Goal: Transaction & Acquisition: Book appointment/travel/reservation

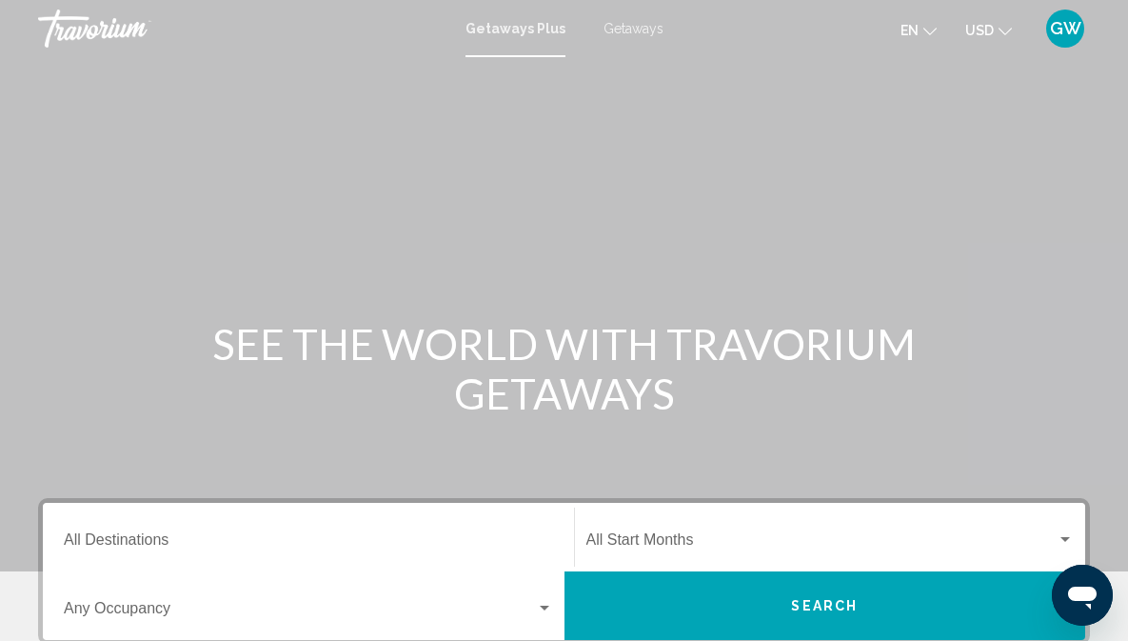
click at [1009, 28] on icon "Change currency" at bounding box center [1005, 31] width 13 height 13
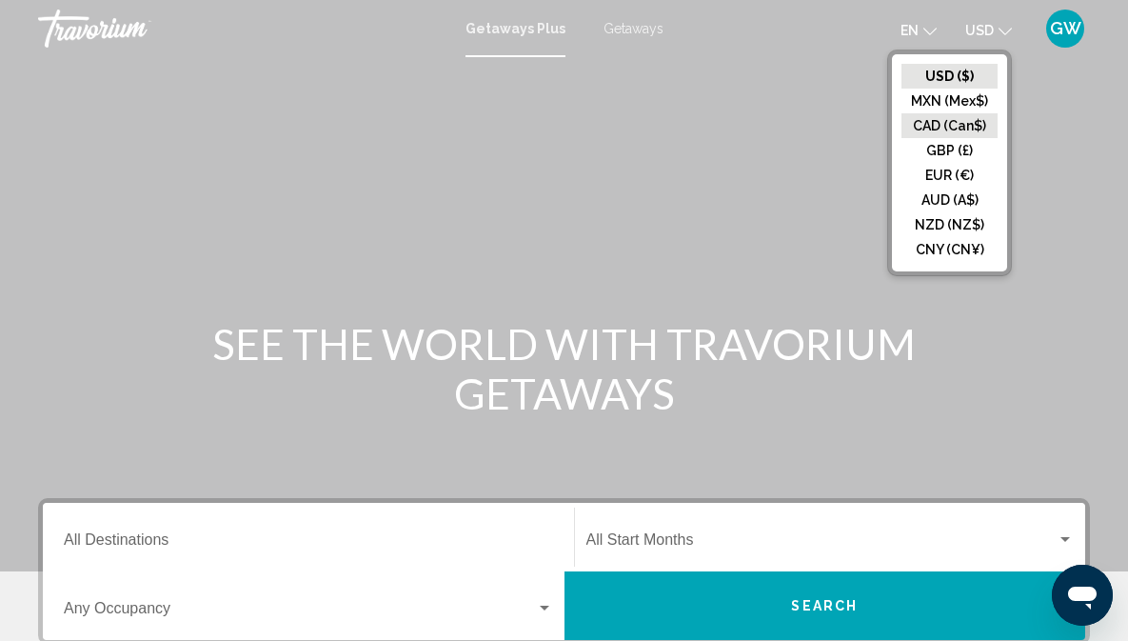
click at [940, 125] on button "CAD (Can$)" at bounding box center [950, 125] width 96 height 25
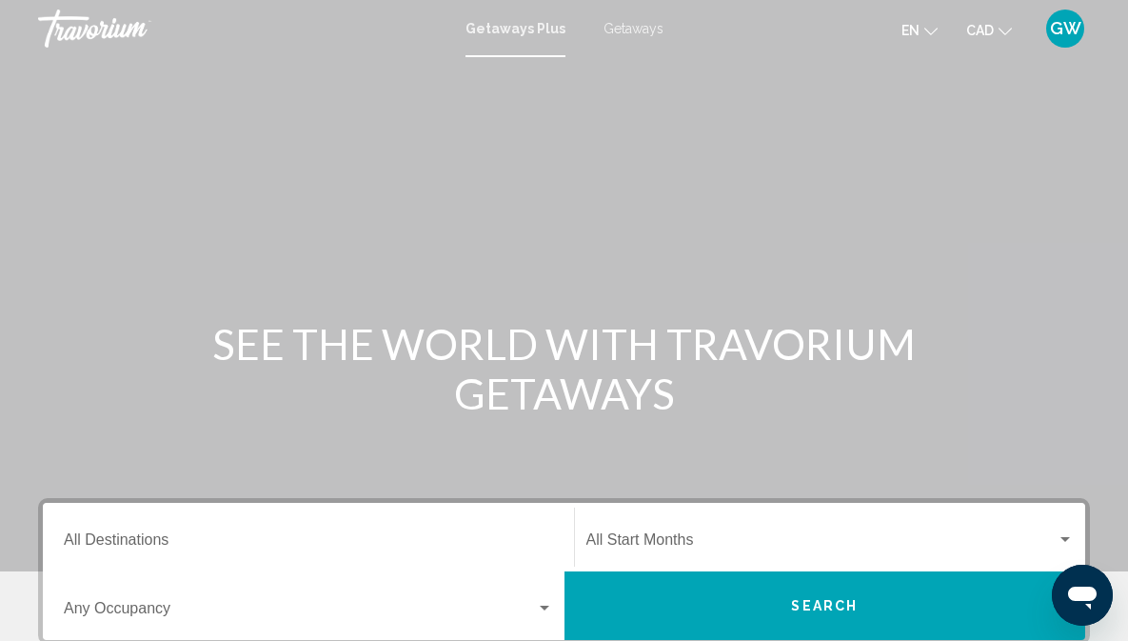
click at [637, 24] on span "Getaways" at bounding box center [634, 28] width 60 height 15
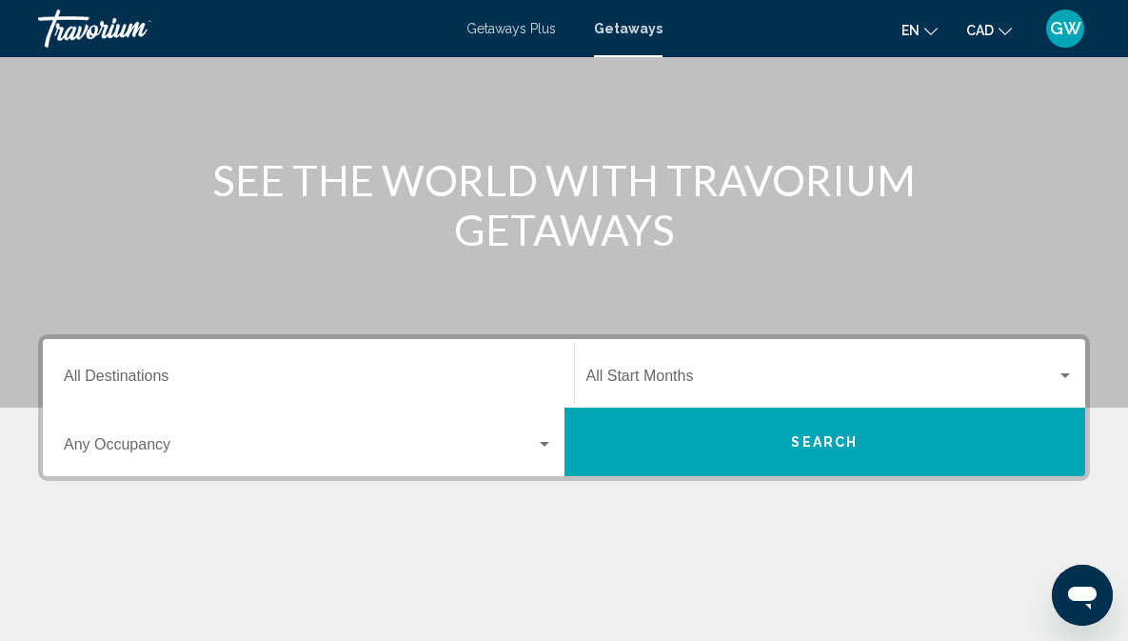
scroll to position [201, 0]
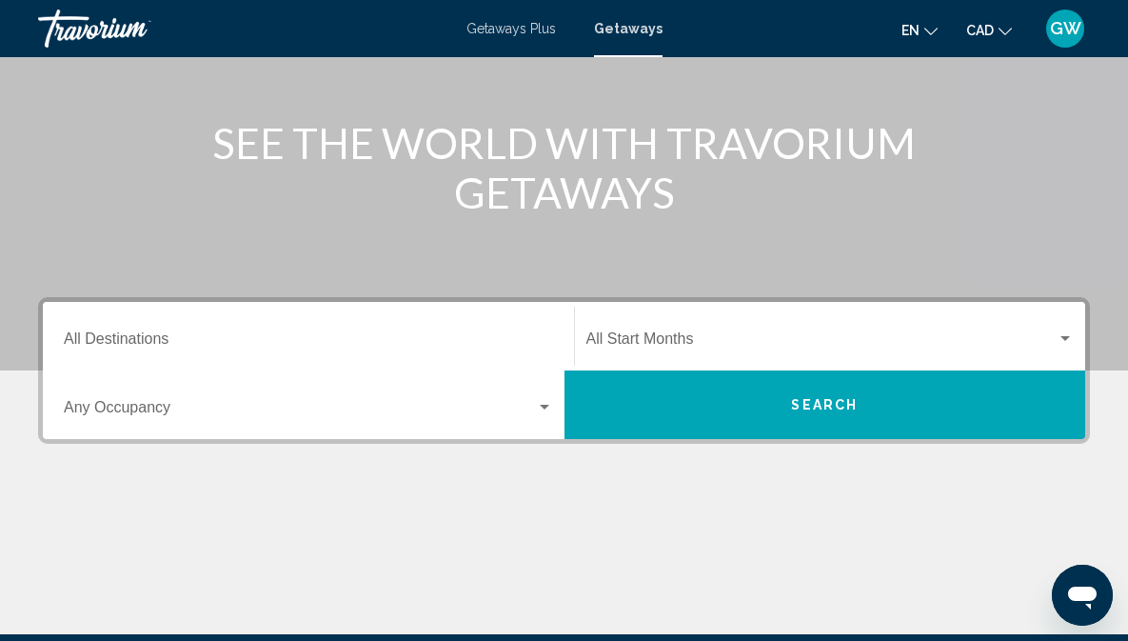
click at [542, 406] on div "Search widget" at bounding box center [545, 407] width 10 height 5
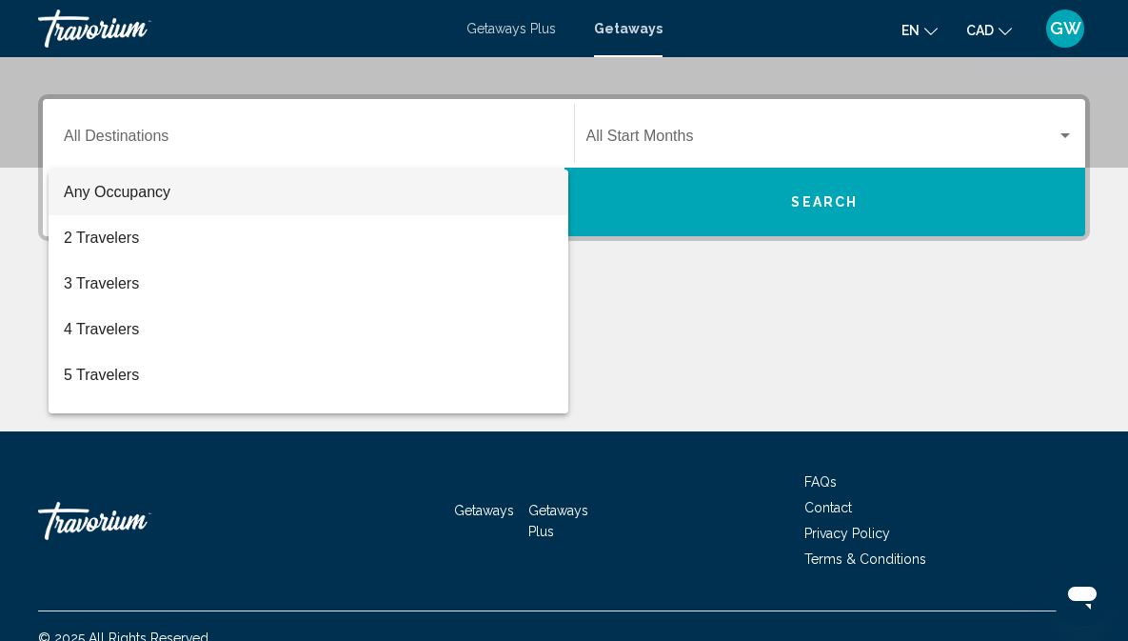
scroll to position [428, 0]
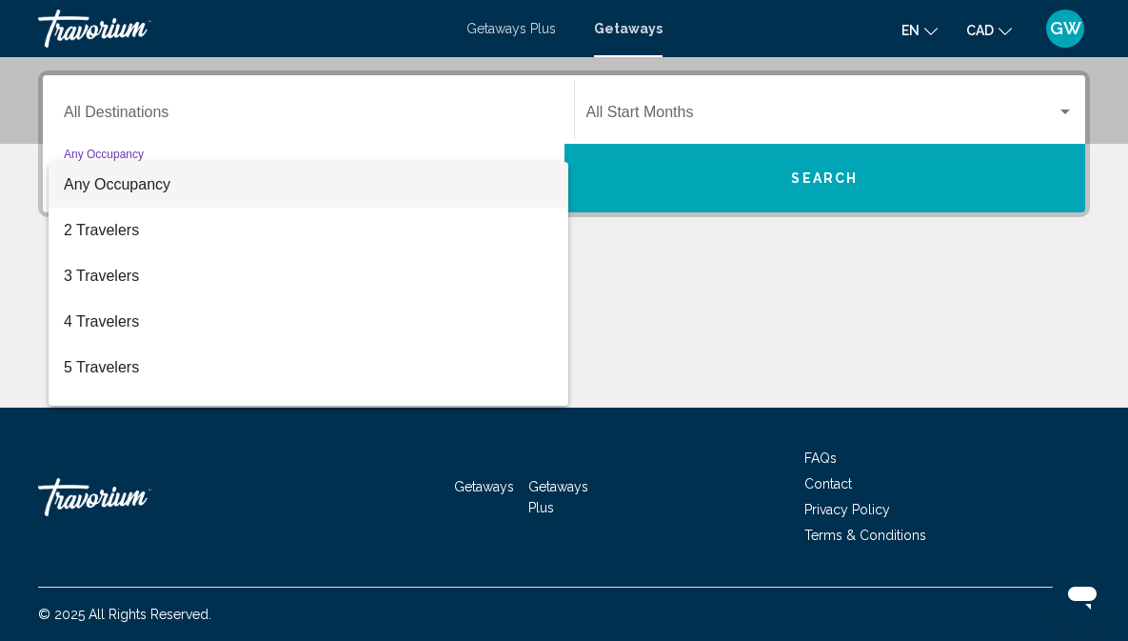
click at [669, 267] on div at bounding box center [564, 320] width 1128 height 641
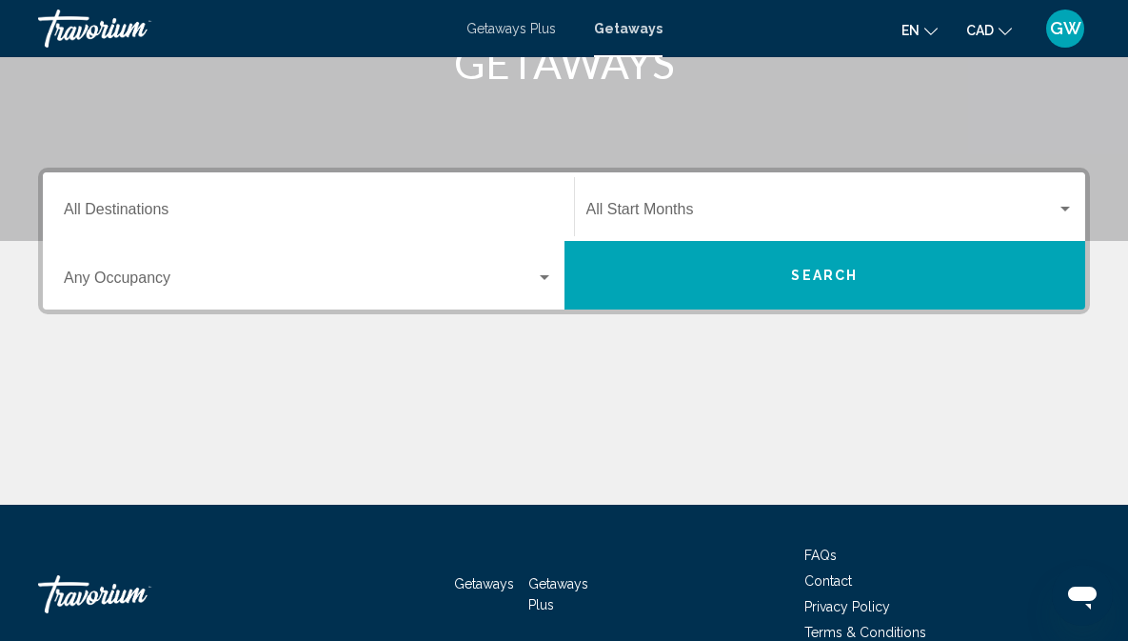
scroll to position [372, 0]
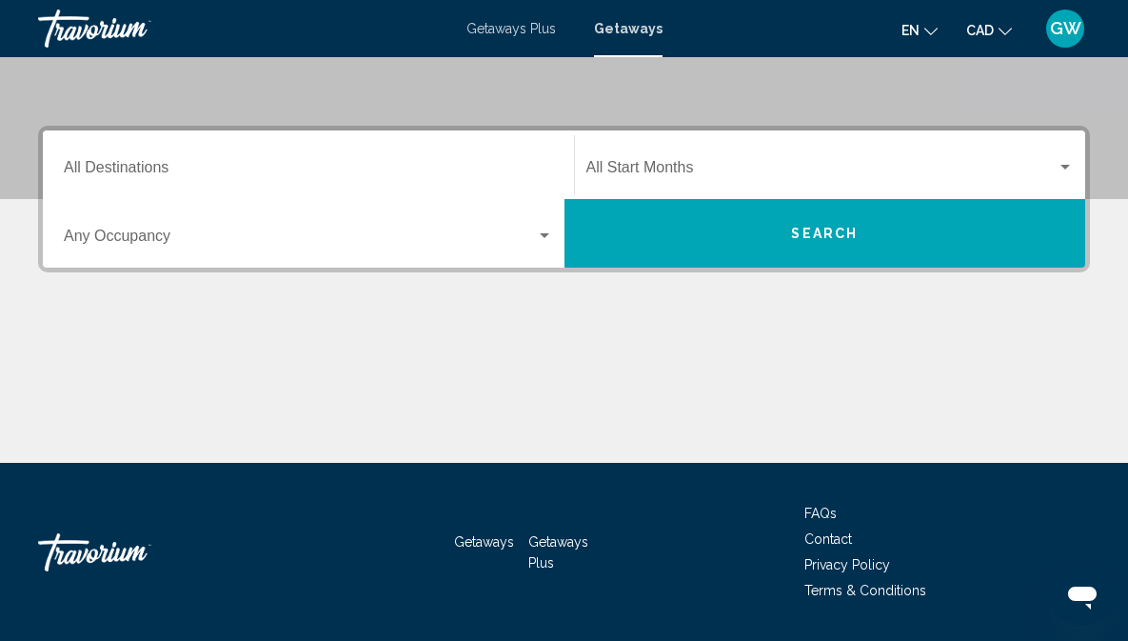
click at [109, 163] on input "Destination All Destinations" at bounding box center [308, 171] width 489 height 17
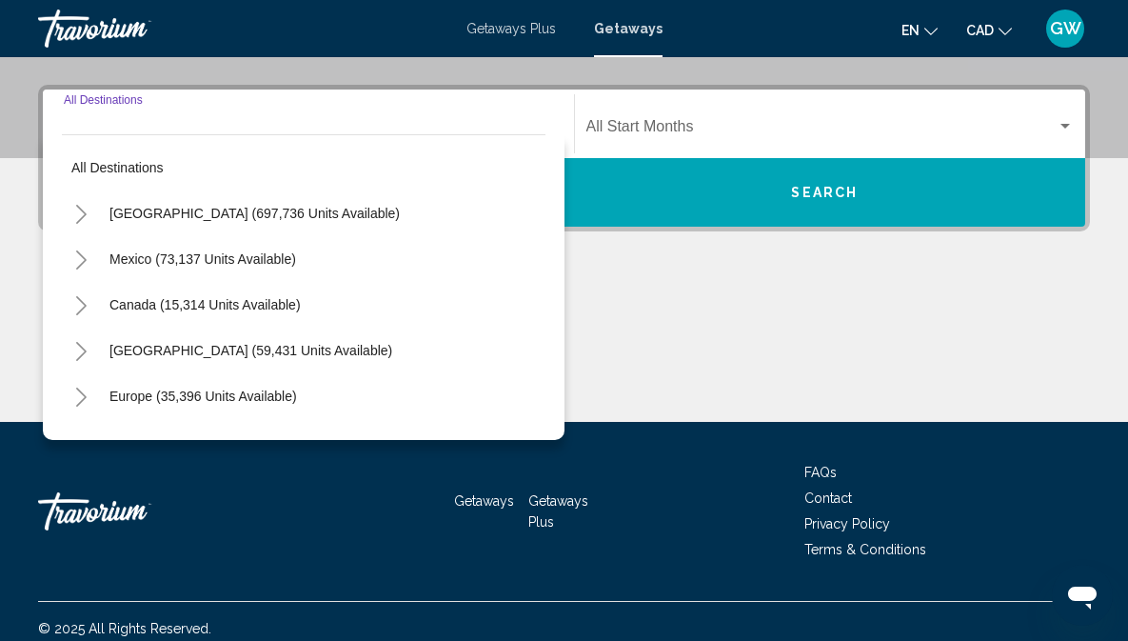
scroll to position [428, 0]
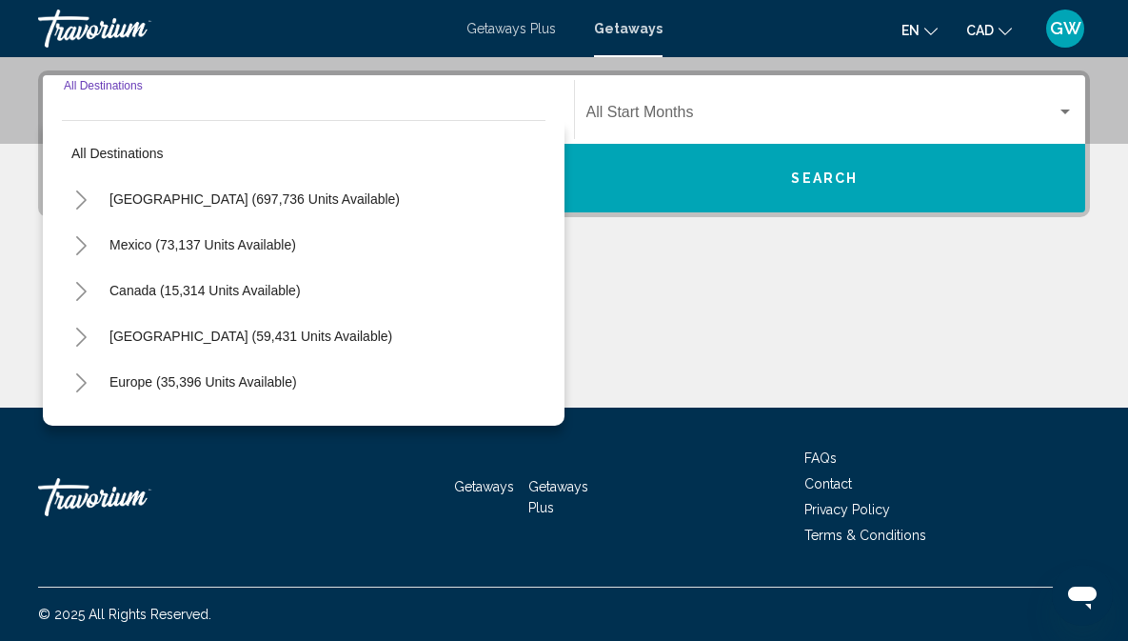
click at [80, 285] on icon "Toggle Canada (15,314 units available)" at bounding box center [81, 291] width 10 height 19
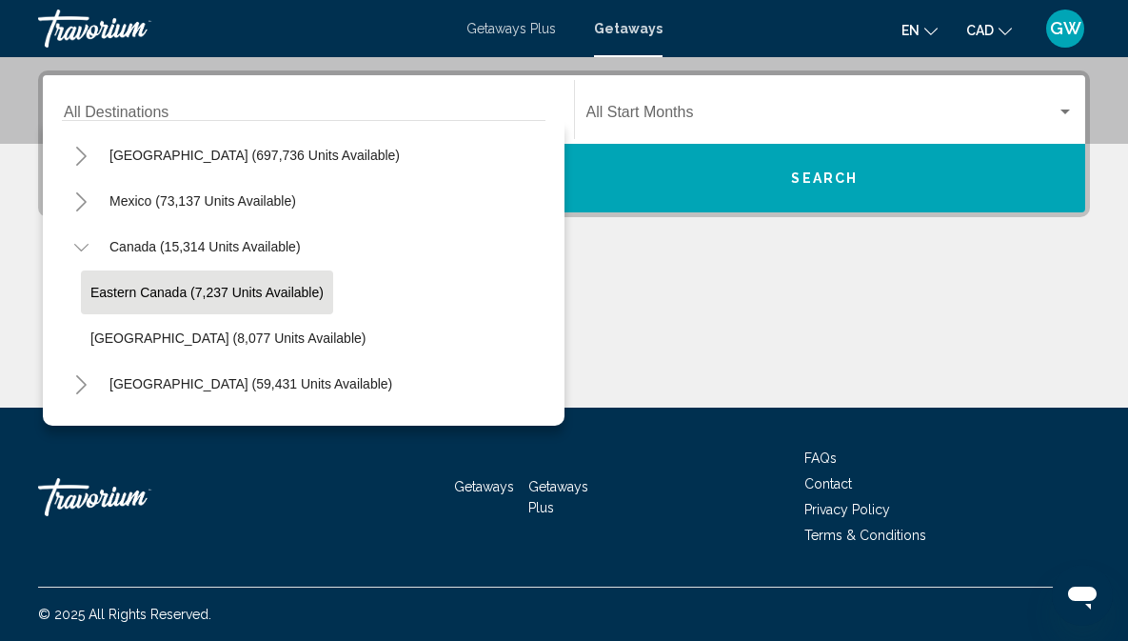
scroll to position [98, 0]
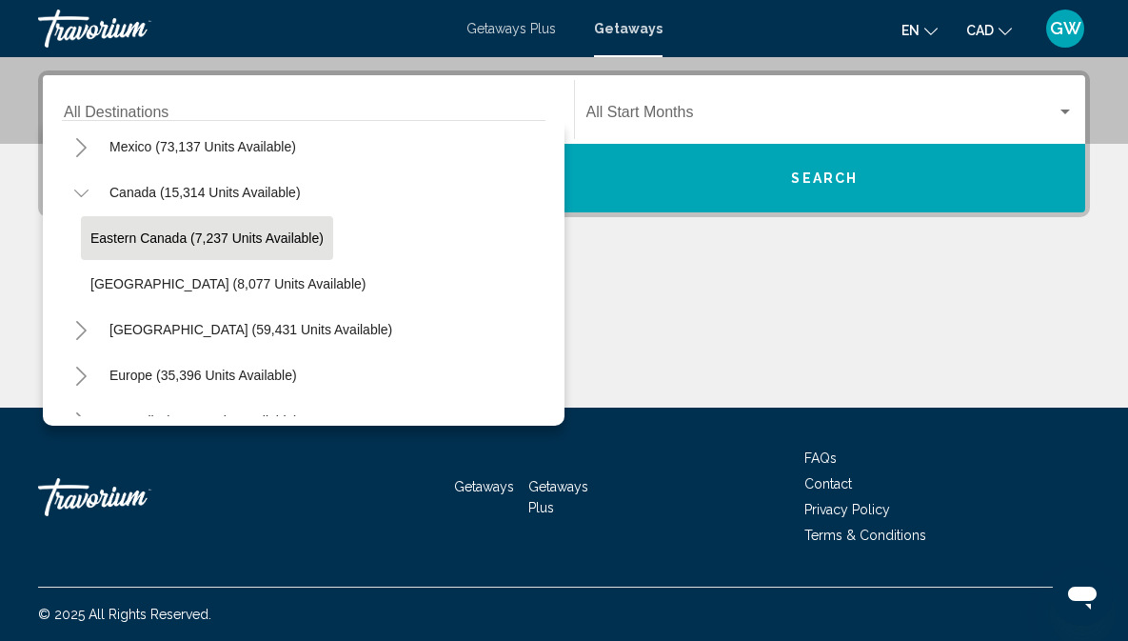
click at [130, 230] on span "Eastern Canada (7,237 units available)" at bounding box center [206, 237] width 233 height 15
type input "**********"
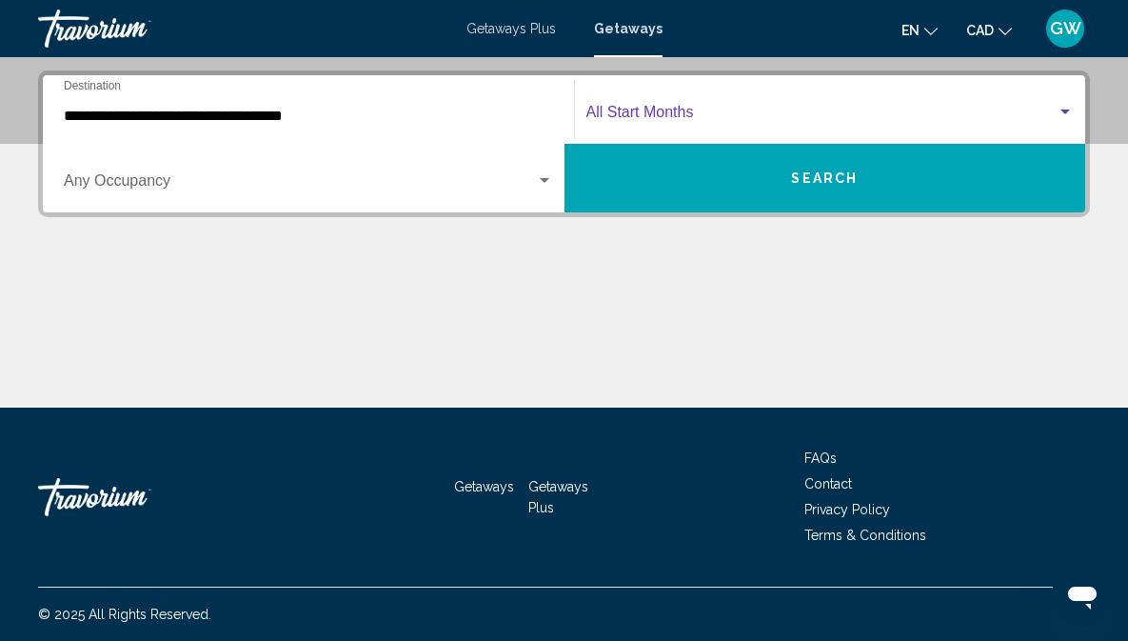
click at [1068, 112] on div "Search widget" at bounding box center [1066, 111] width 10 height 5
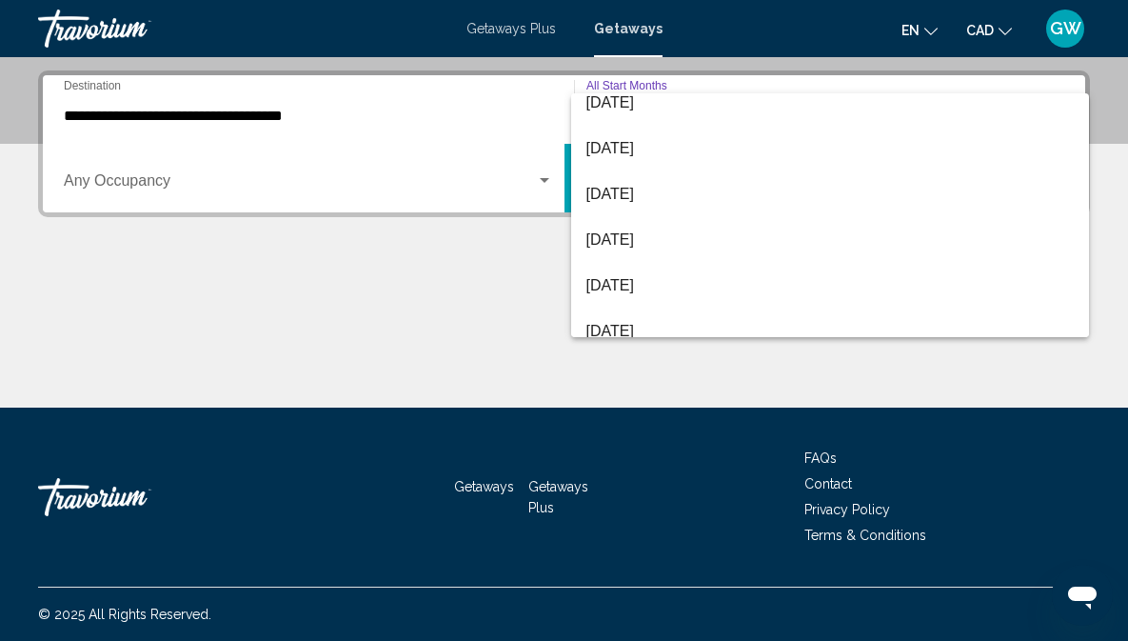
scroll to position [396, 0]
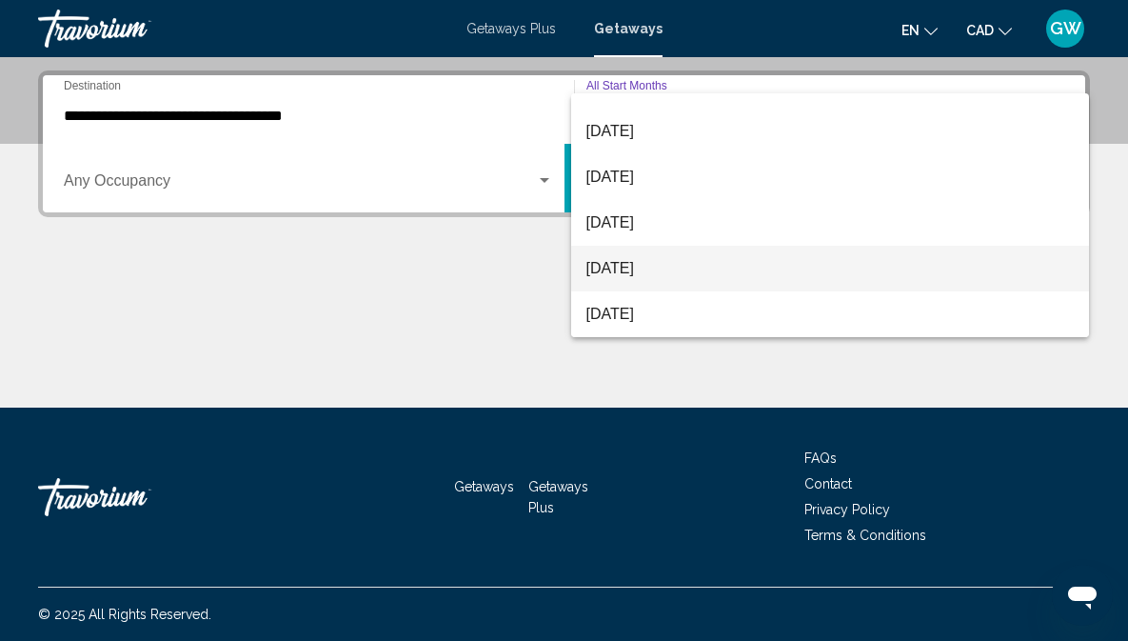
click at [659, 269] on span "[DATE]" at bounding box center [831, 269] width 488 height 46
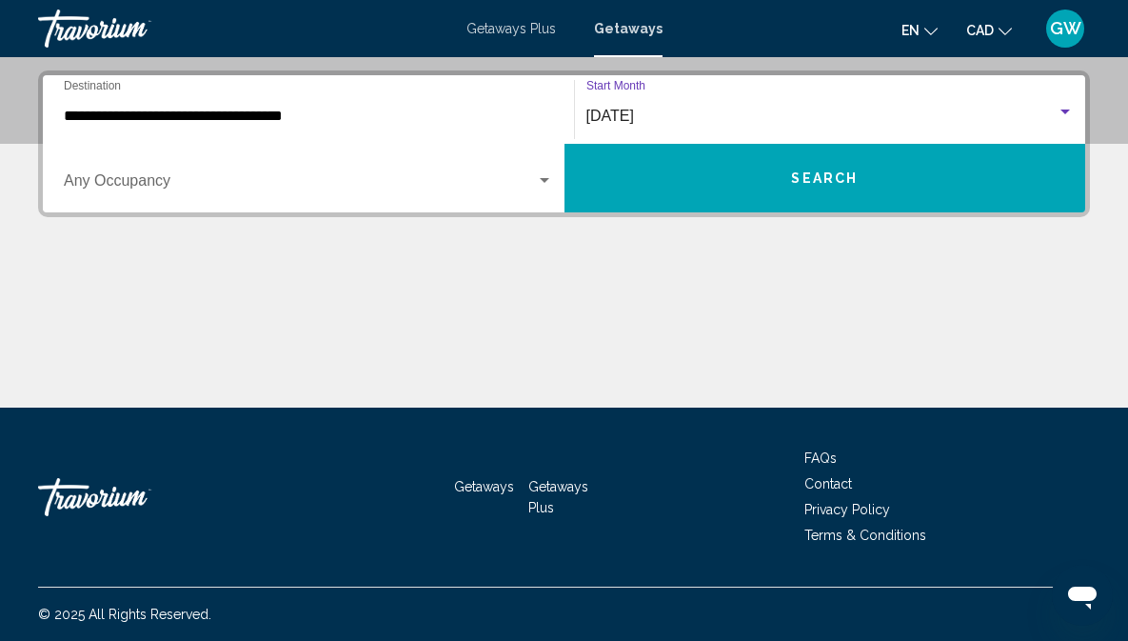
click at [676, 195] on button "Search" at bounding box center [826, 178] width 522 height 69
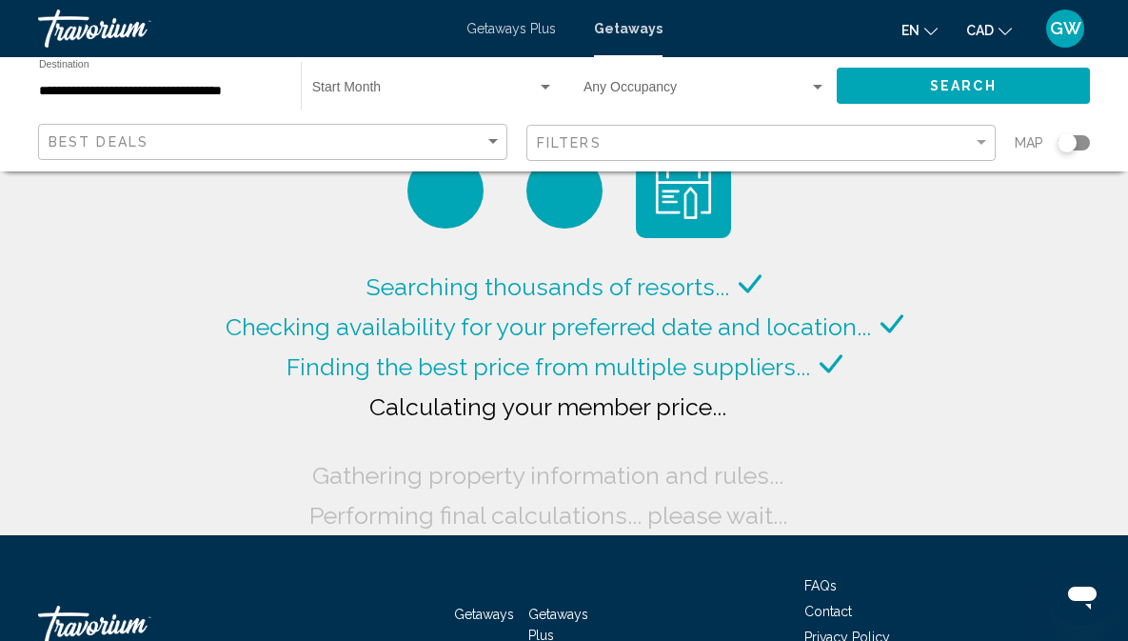
drag, startPoint x: 1066, startPoint y: 142, endPoint x: 1087, endPoint y: 142, distance: 20.9
click at [1087, 142] on div "Search widget" at bounding box center [1074, 142] width 32 height 15
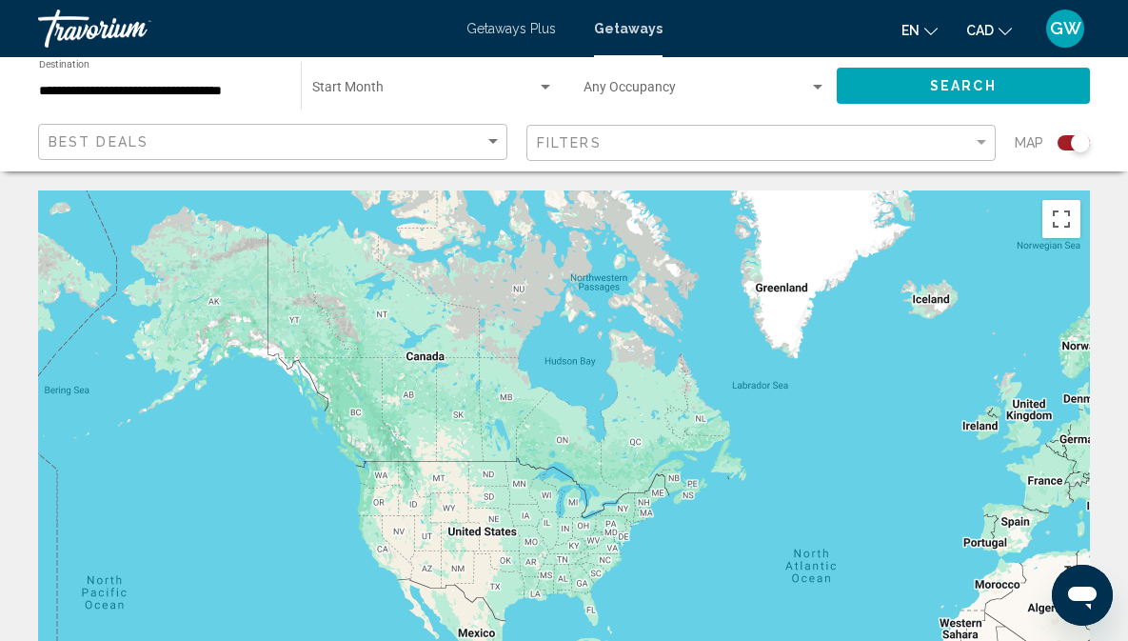
drag, startPoint x: 294, startPoint y: 336, endPoint x: 600, endPoint y: 458, distance: 329.0
click at [600, 458] on div "Main content" at bounding box center [564, 475] width 1052 height 571
click at [415, 403] on div "Main content" at bounding box center [564, 475] width 1052 height 571
click at [413, 405] on div "Main content" at bounding box center [564, 475] width 1052 height 571
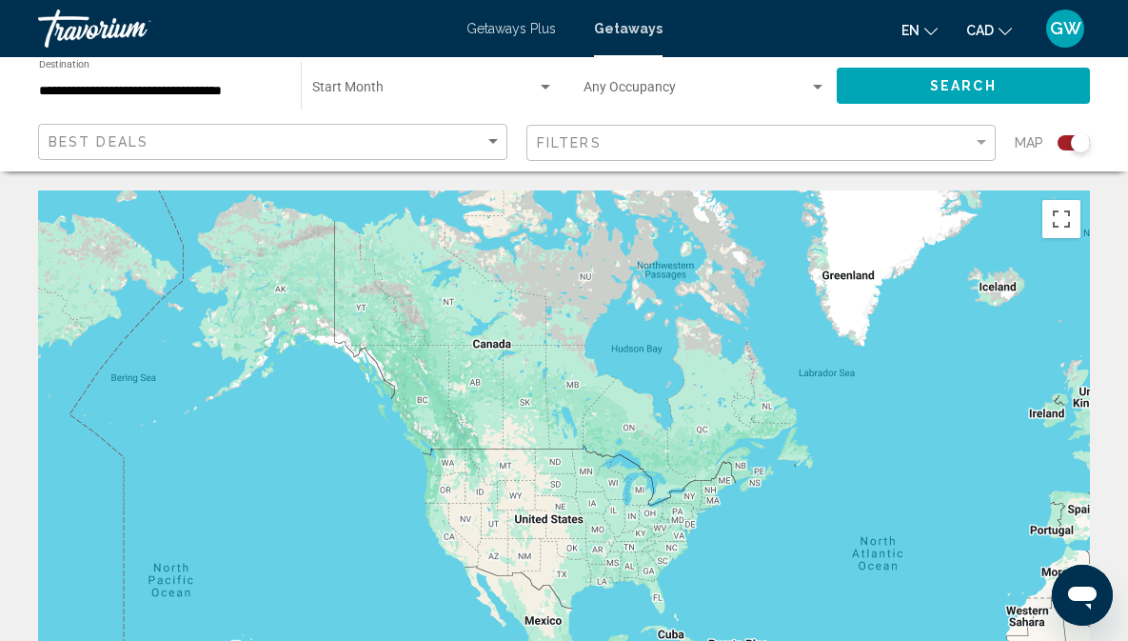
drag, startPoint x: 865, startPoint y: 464, endPoint x: 929, endPoint y: 452, distance: 64.8
click at [929, 452] on div "Main content" at bounding box center [564, 475] width 1052 height 571
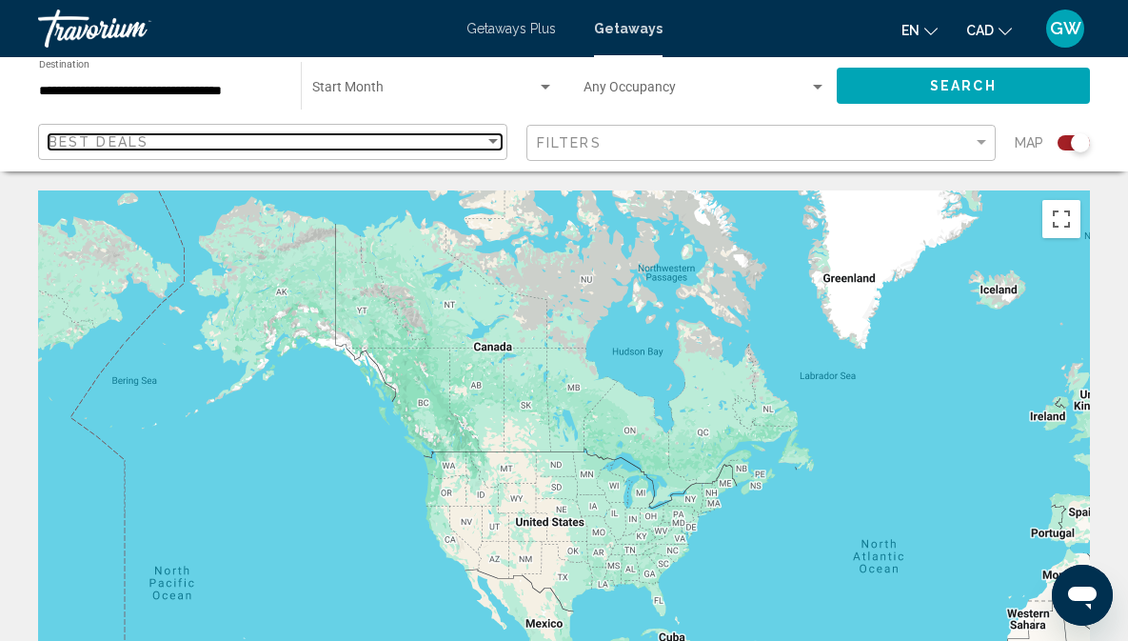
click at [497, 140] on div "Sort by" at bounding box center [493, 141] width 17 height 15
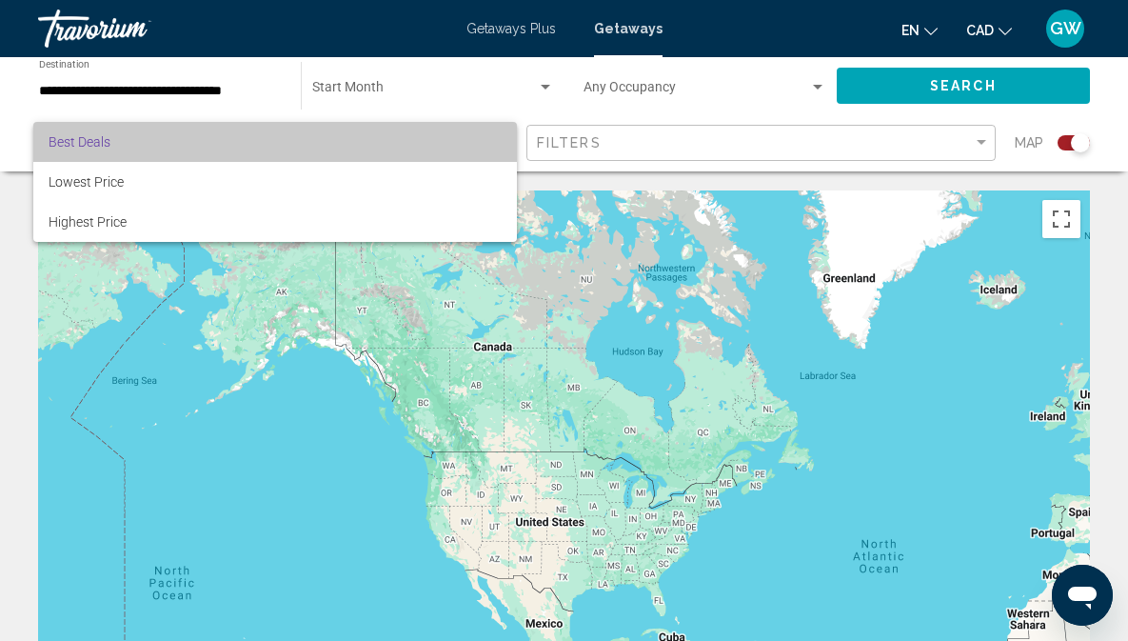
click at [497, 140] on span "Best Deals" at bounding box center [275, 142] width 453 height 40
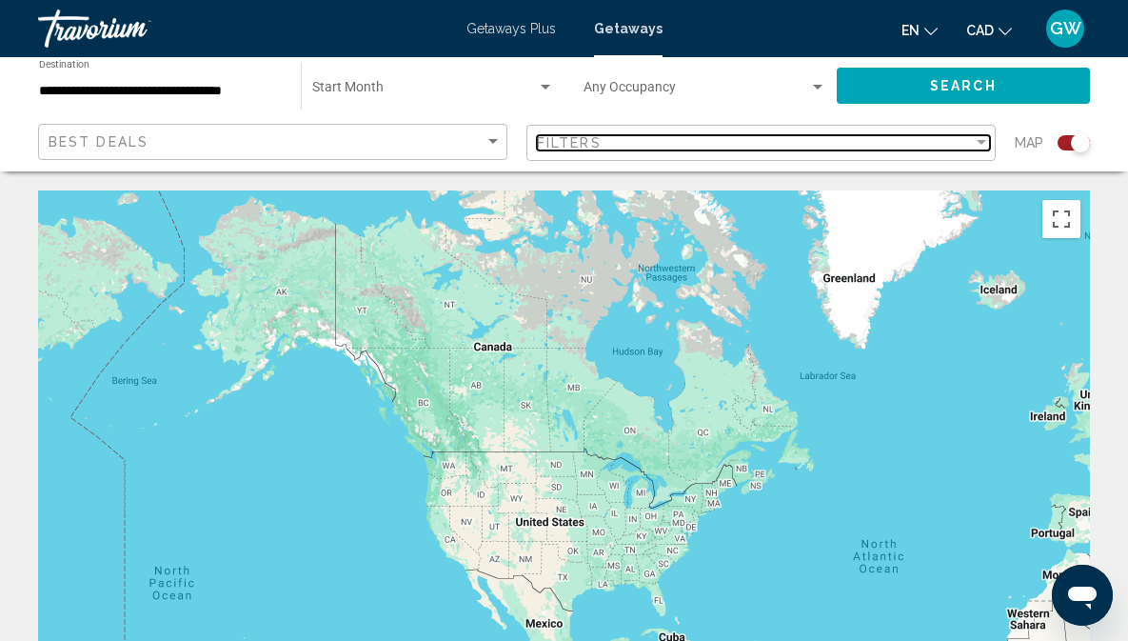
click at [984, 143] on div "Filter" at bounding box center [982, 142] width 10 height 5
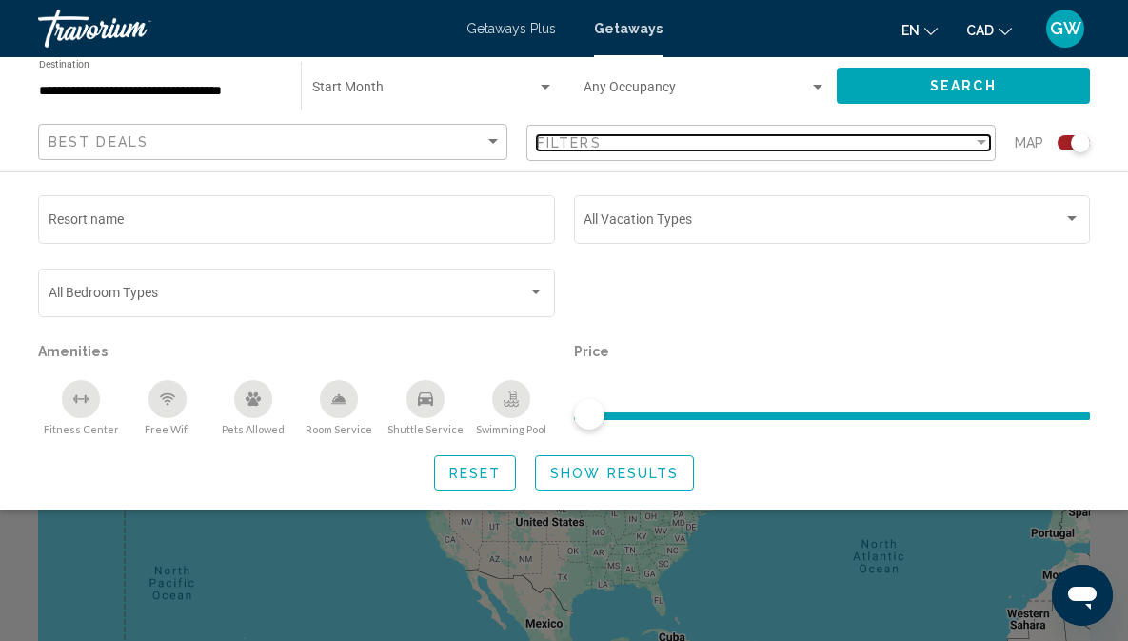
click at [984, 143] on div "Filter" at bounding box center [982, 142] width 10 height 5
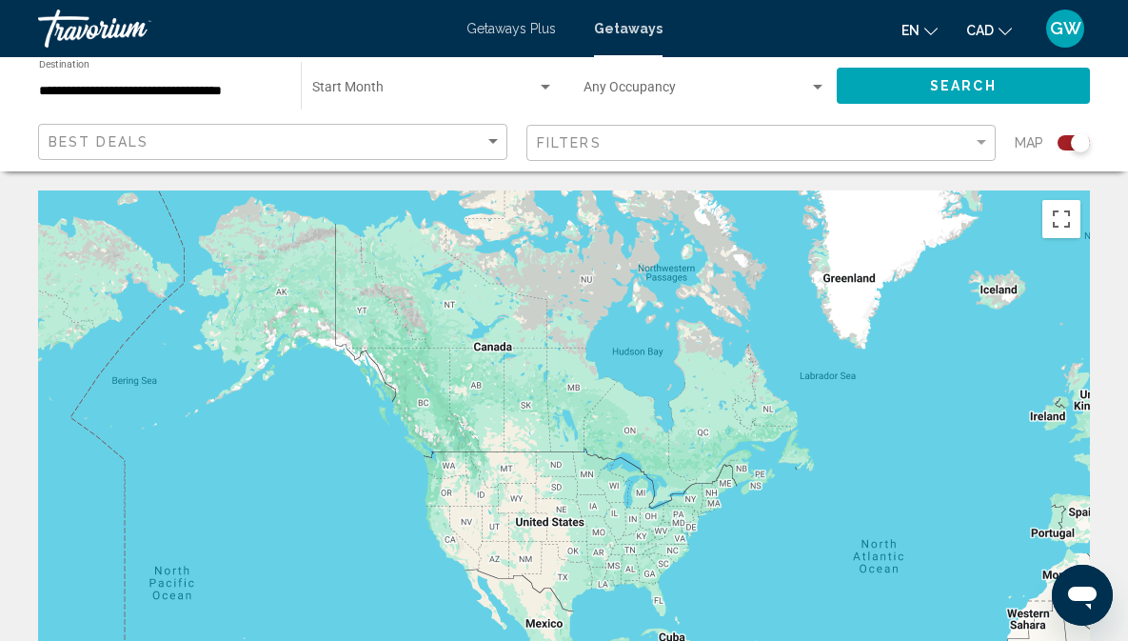
click at [548, 88] on div "Search widget" at bounding box center [546, 87] width 10 height 5
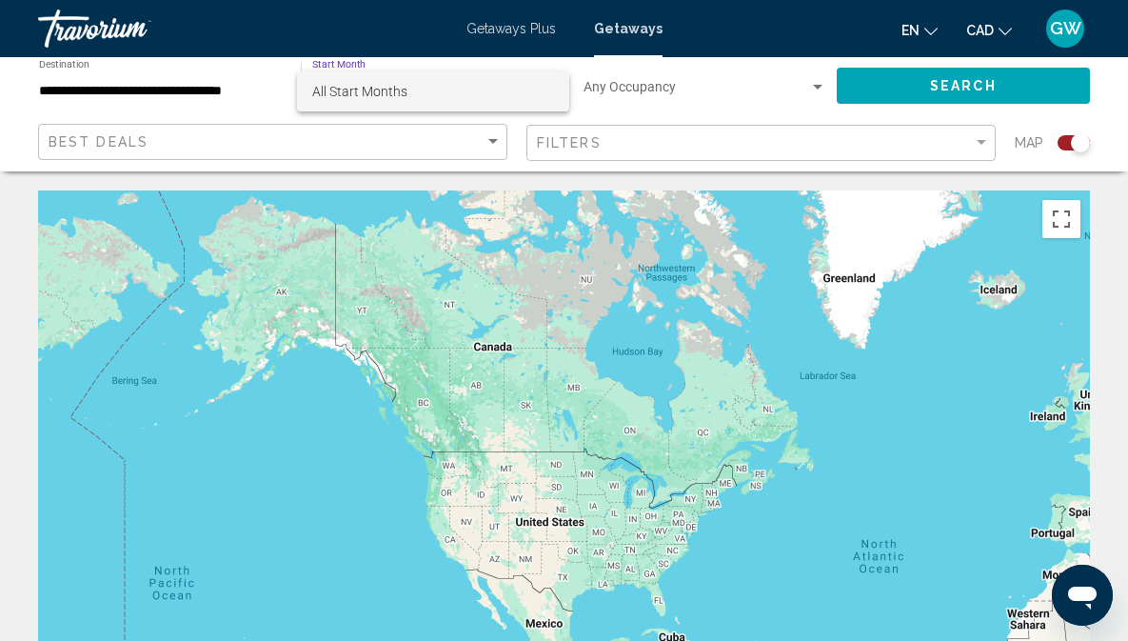
click at [454, 84] on span "All Start Months" at bounding box center [433, 91] width 242 height 40
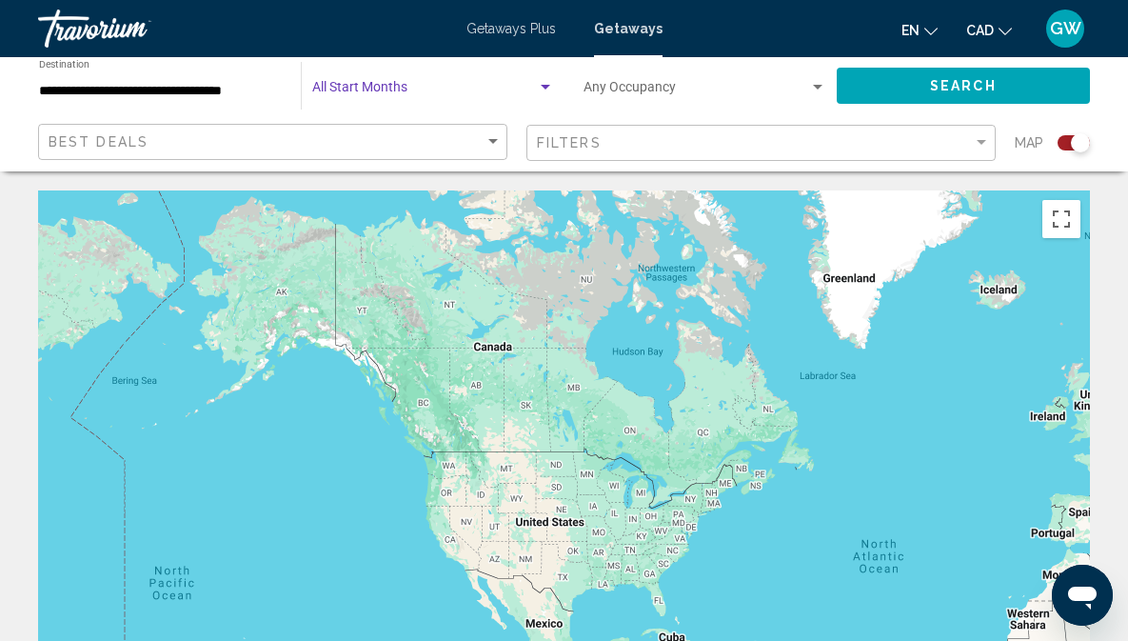
click at [817, 88] on div "Search widget" at bounding box center [818, 87] width 10 height 5
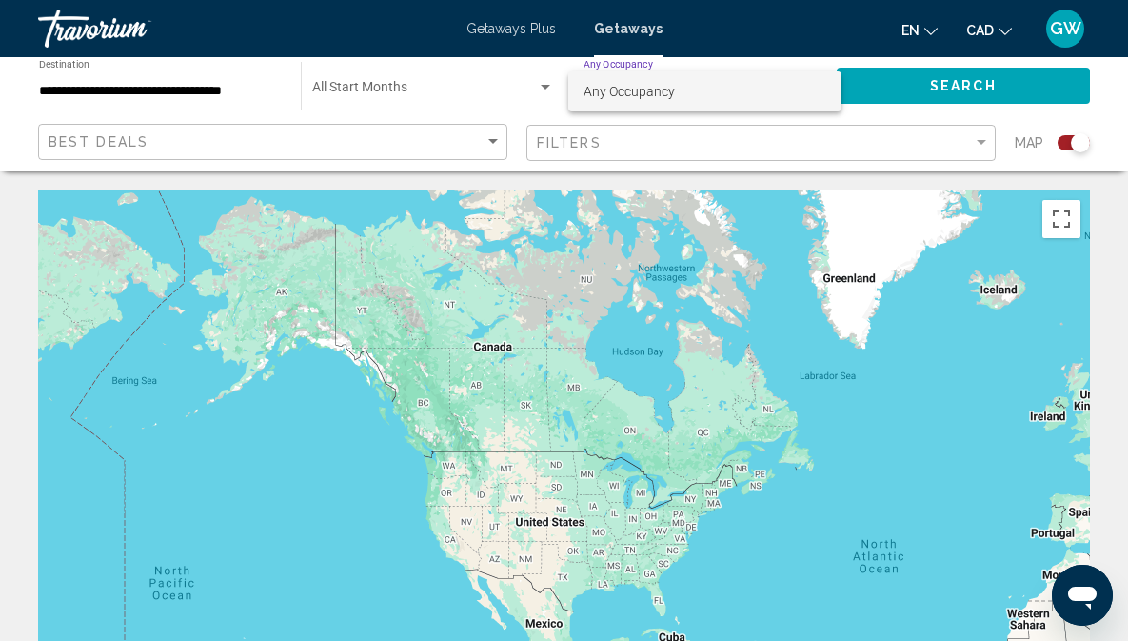
click at [708, 103] on span "Any Occupancy" at bounding box center [705, 91] width 243 height 40
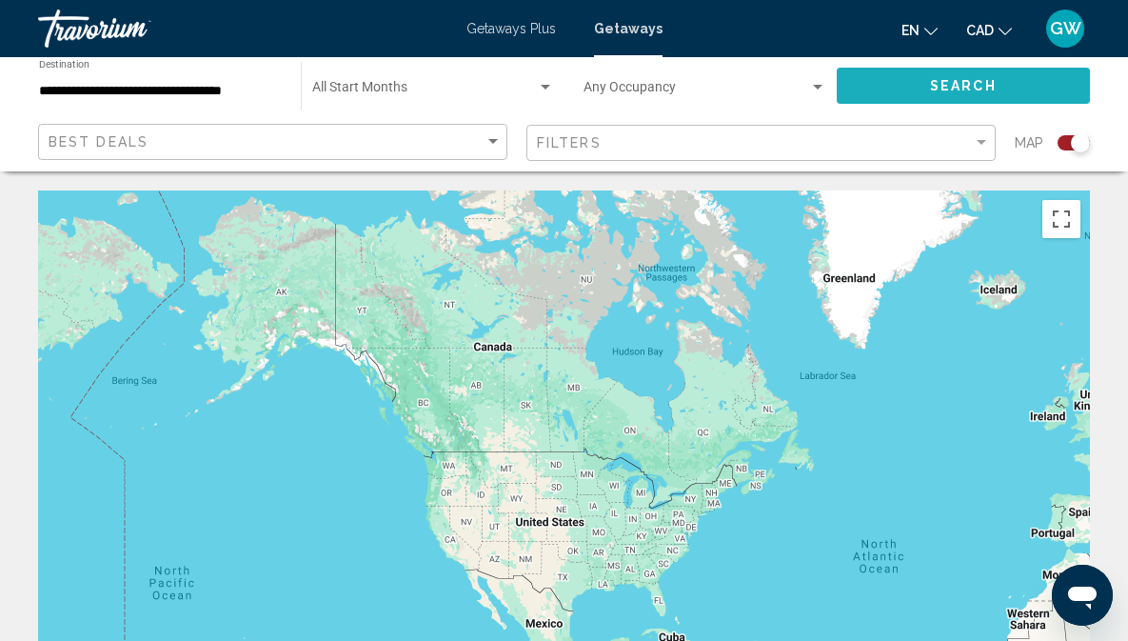
click at [911, 86] on button "Search" at bounding box center [963, 85] width 253 height 35
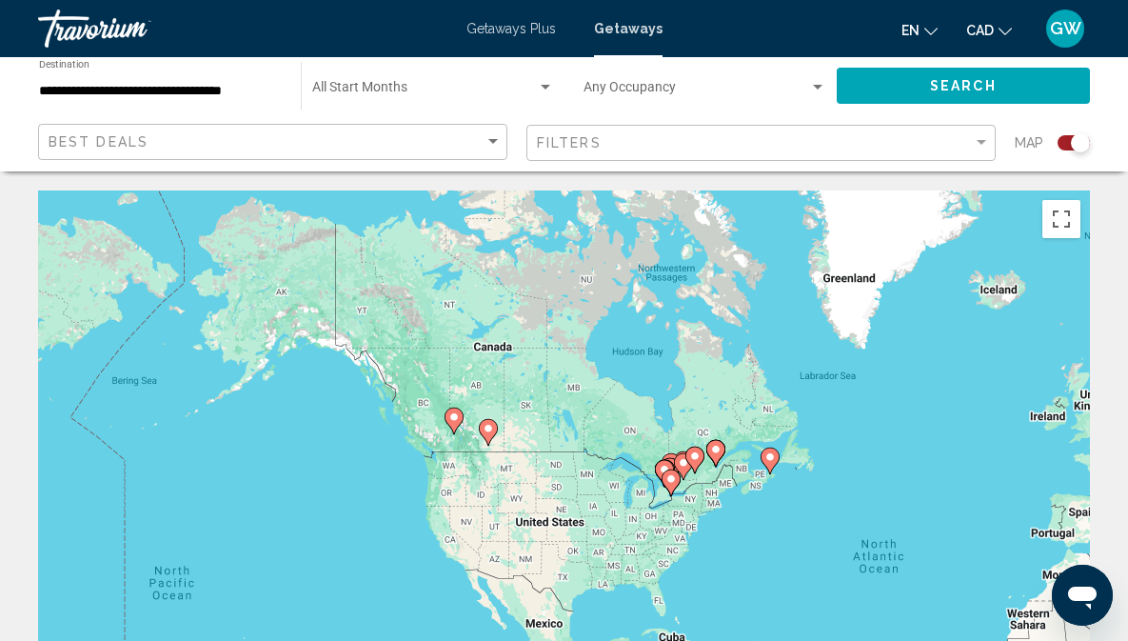
click at [488, 430] on image "Main content" at bounding box center [488, 428] width 11 height 11
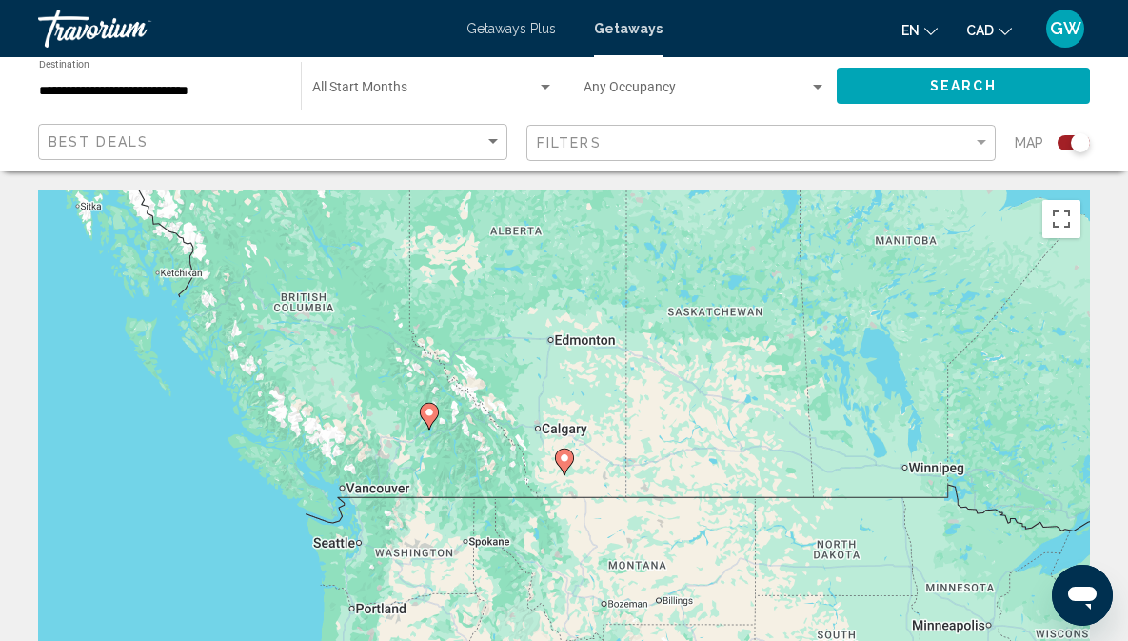
click at [567, 457] on image "Main content" at bounding box center [564, 457] width 11 height 11
type input "**********"
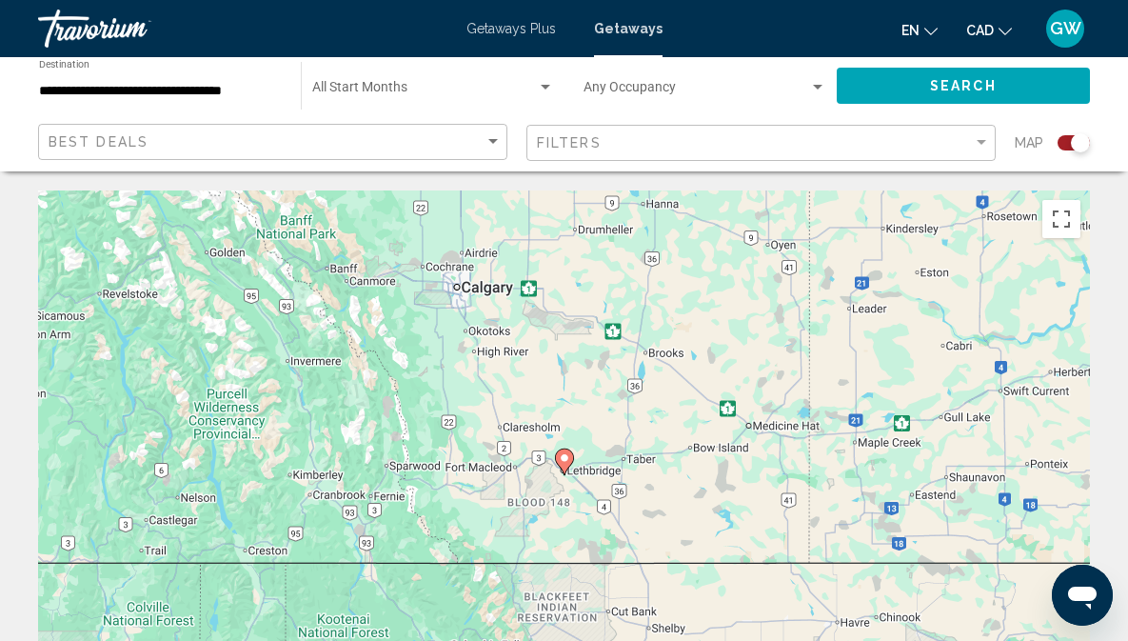
click at [567, 457] on image "Main content" at bounding box center [564, 457] width 11 height 11
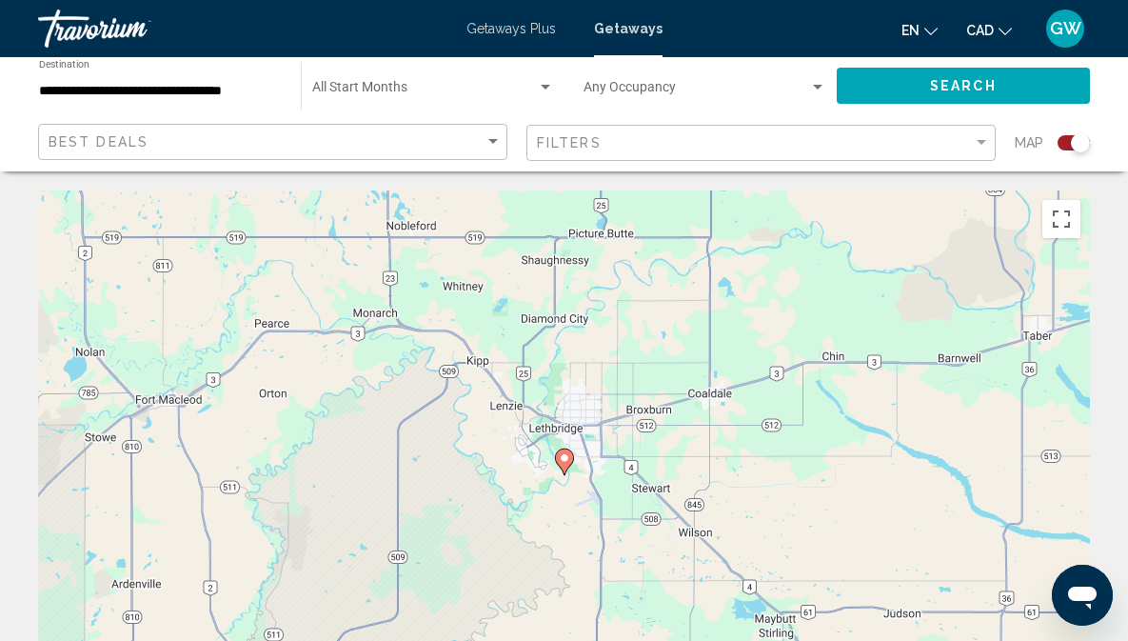
click at [567, 457] on image "Main content" at bounding box center [564, 457] width 11 height 11
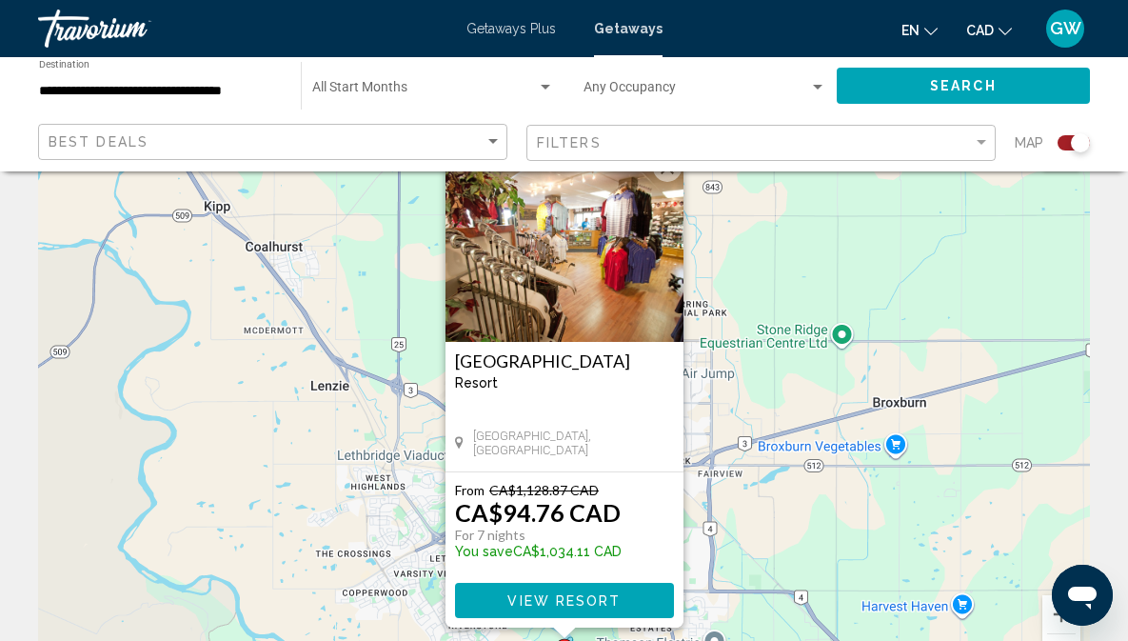
scroll to position [121, 0]
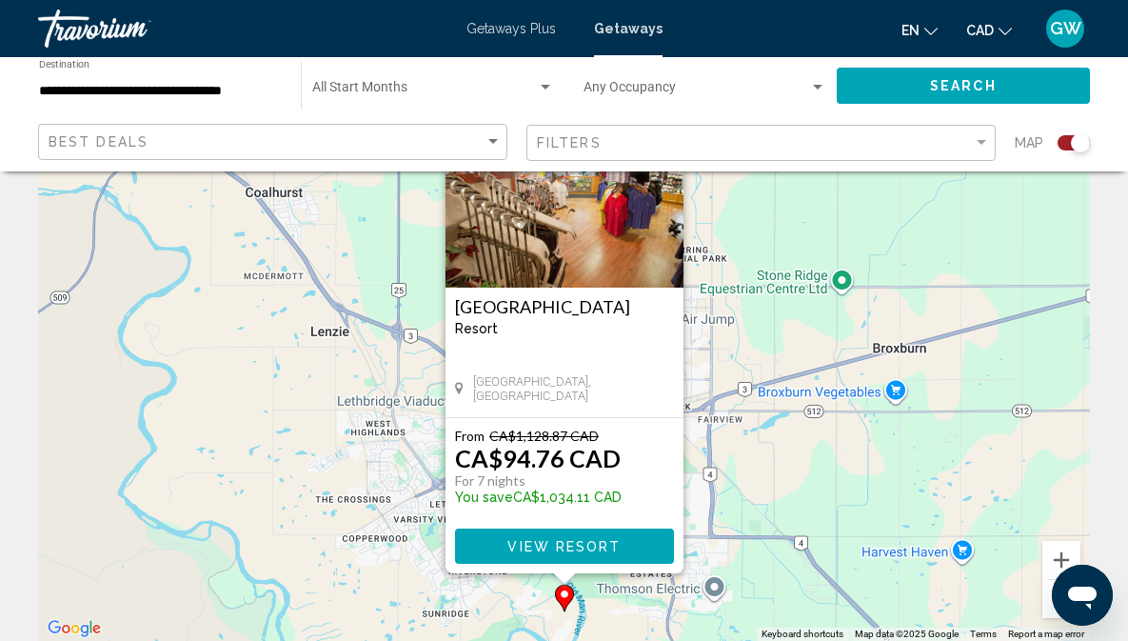
click at [553, 543] on span "View Resort" at bounding box center [563, 546] width 113 height 15
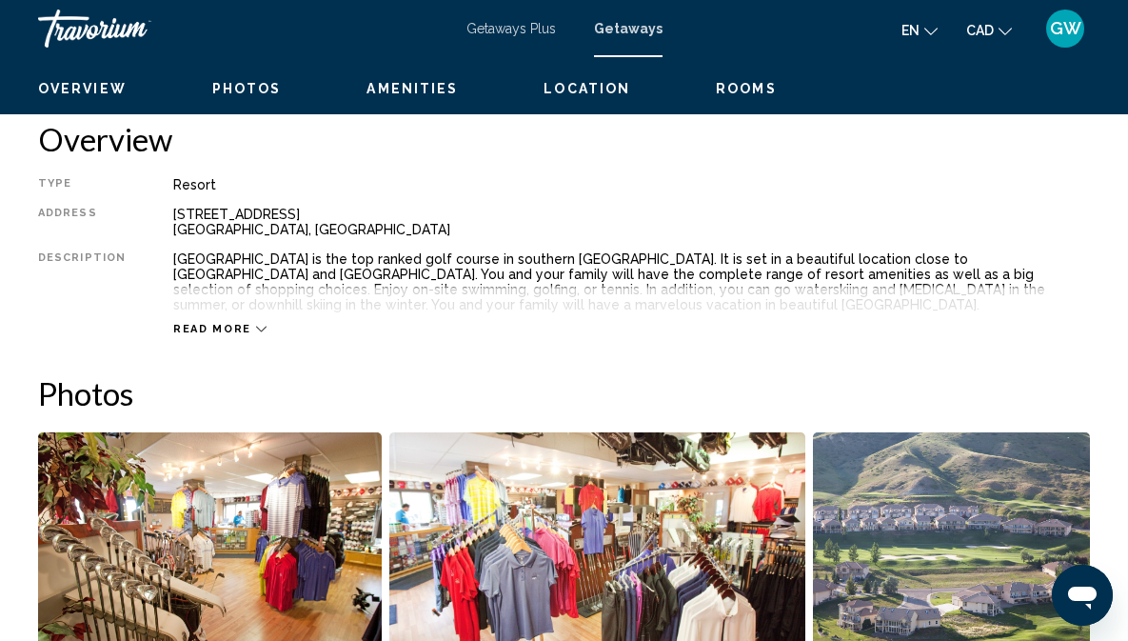
scroll to position [822, 0]
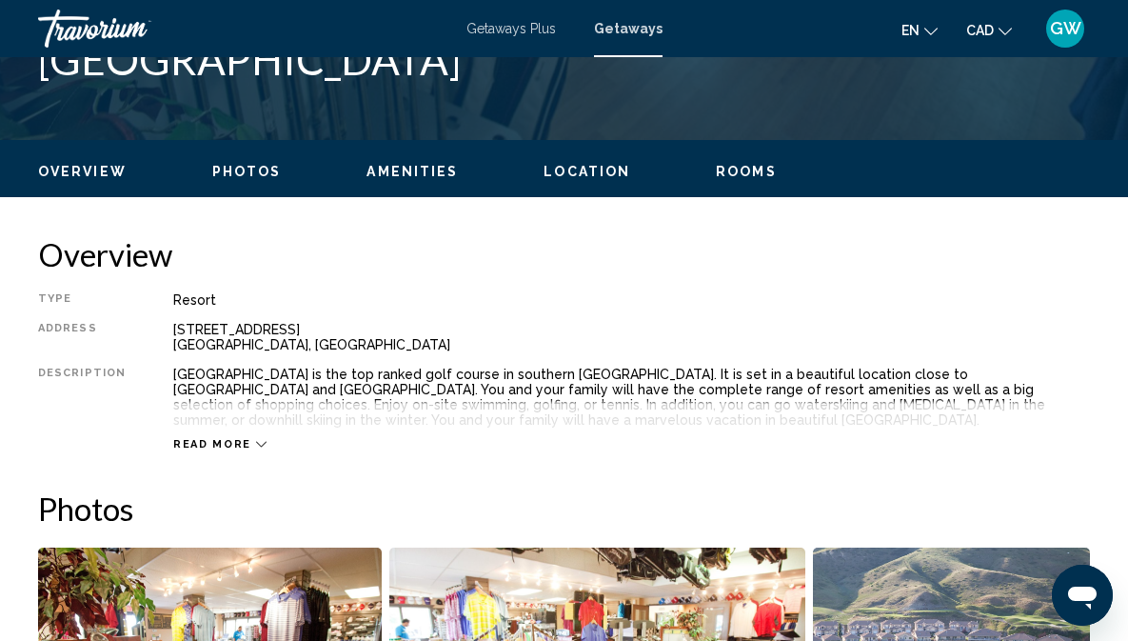
click at [256, 442] on icon "Main content" at bounding box center [261, 444] width 10 height 10
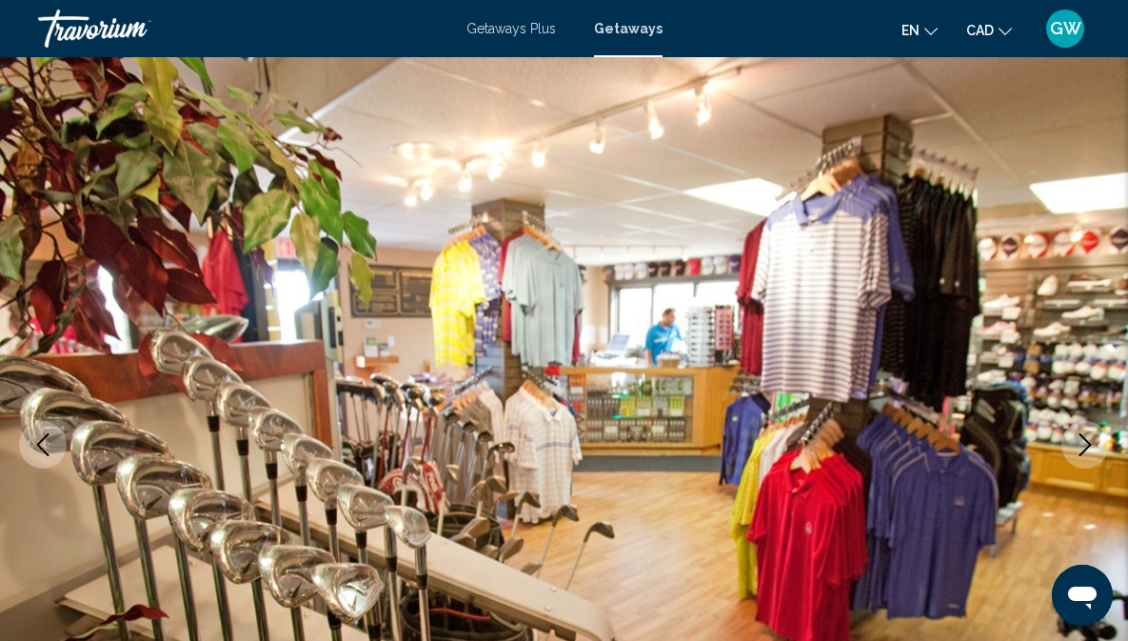
scroll to position [0, 0]
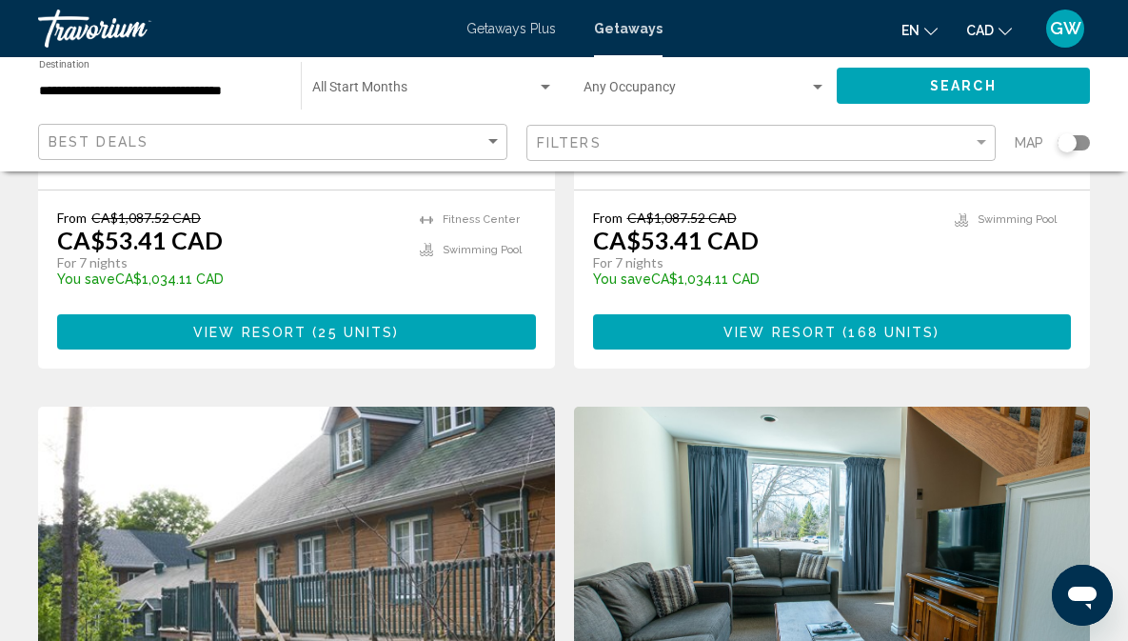
scroll to position [878, 0]
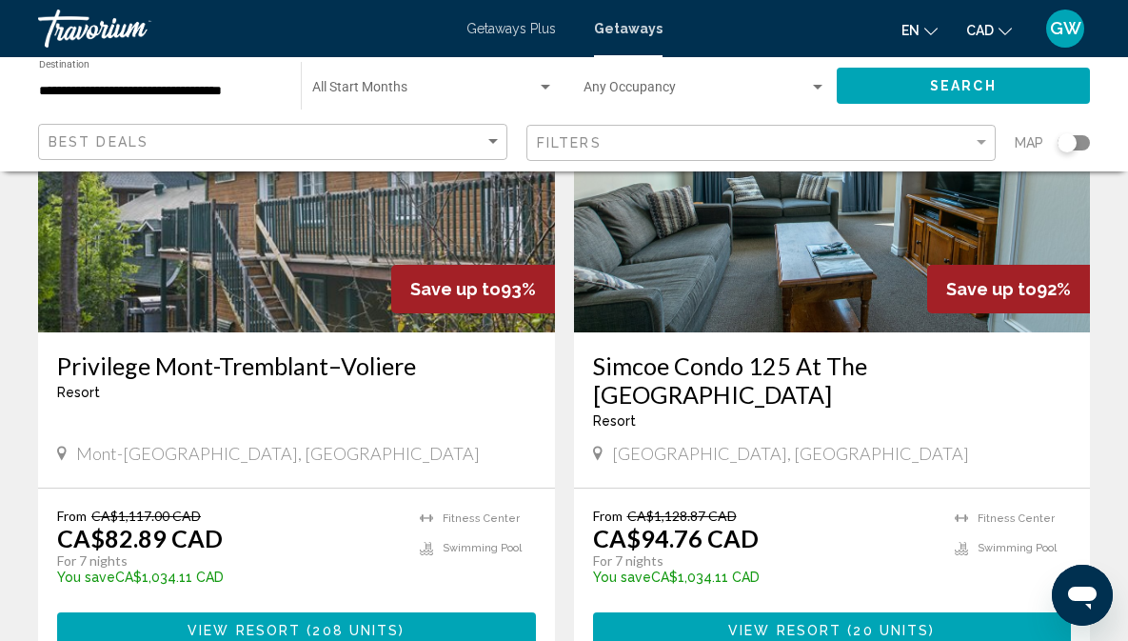
click at [188, 96] on input "**********" at bounding box center [160, 91] width 243 height 15
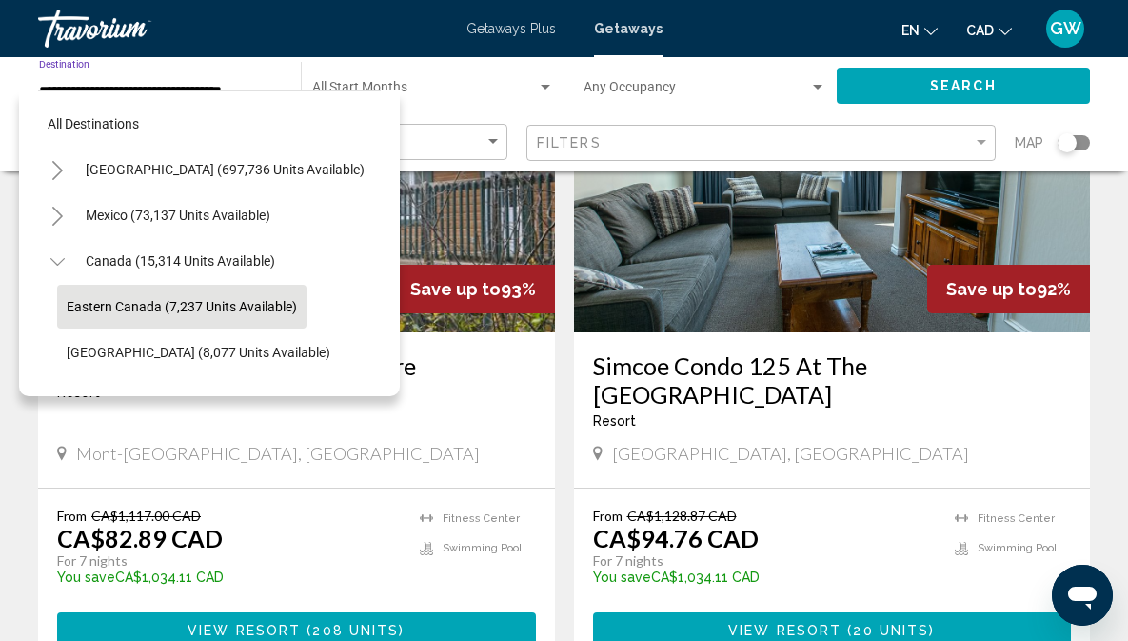
scroll to position [74, 0]
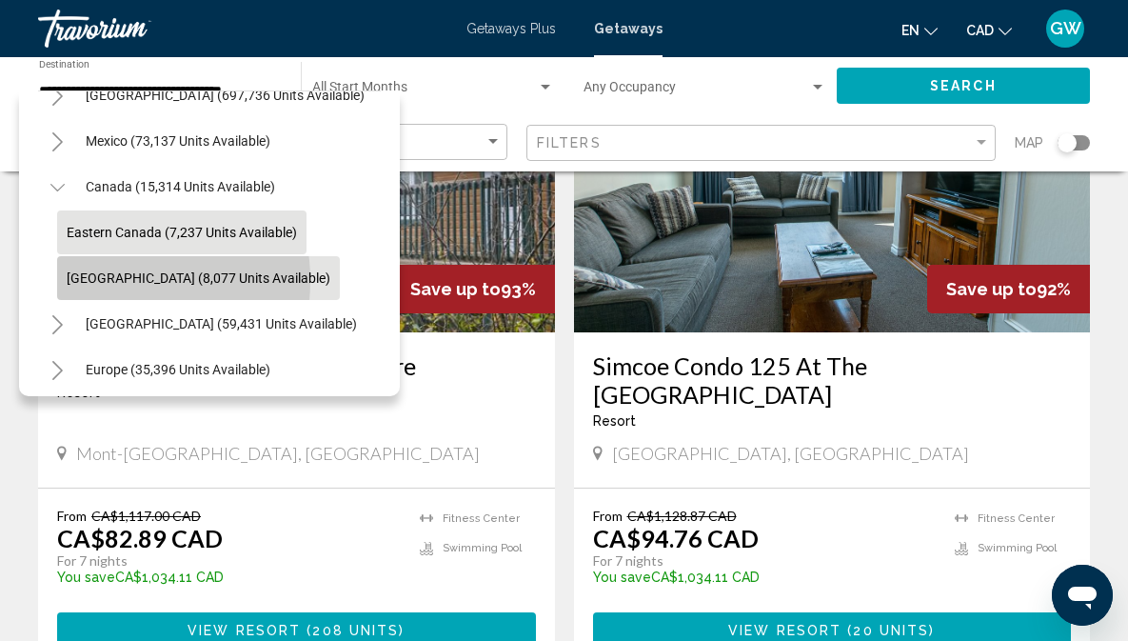
click at [108, 280] on span "[GEOGRAPHIC_DATA] (8,077 units available)" at bounding box center [199, 277] width 264 height 15
type input "**********"
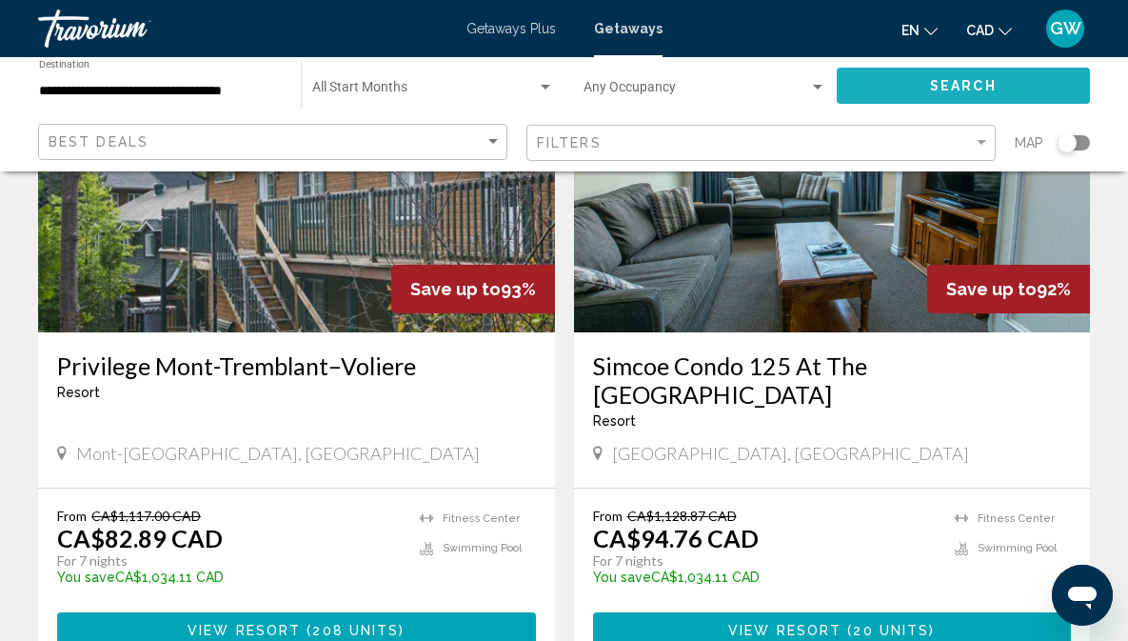
click at [985, 79] on span "Search" at bounding box center [963, 86] width 67 height 15
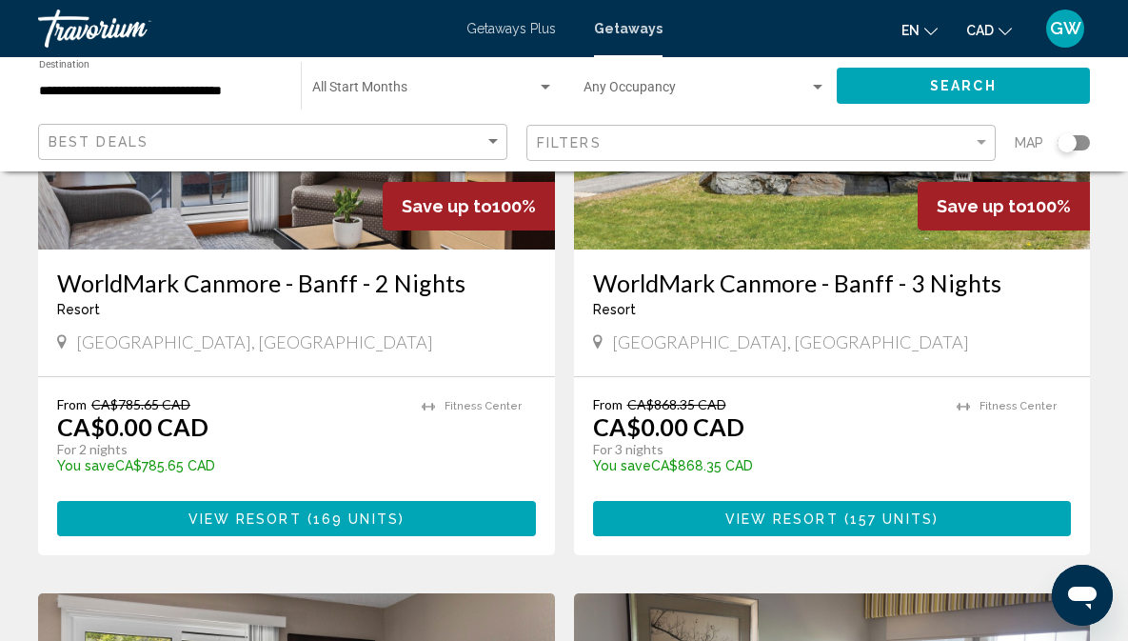
scroll to position [354, 0]
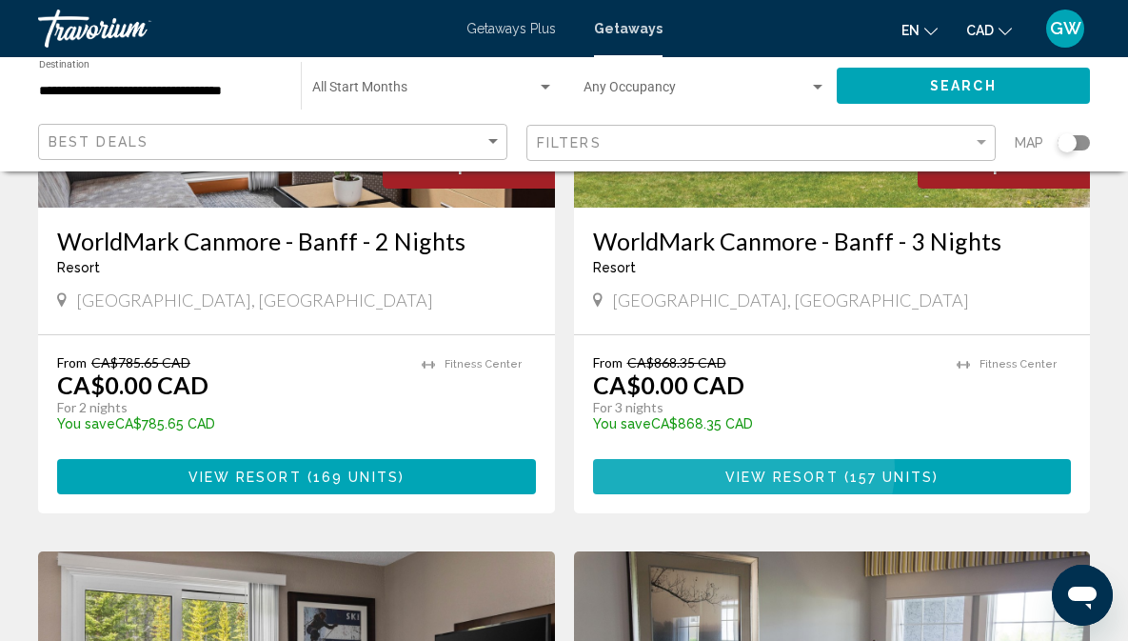
click at [726, 484] on span "View Resort ( 157 units )" at bounding box center [832, 475] width 213 height 15
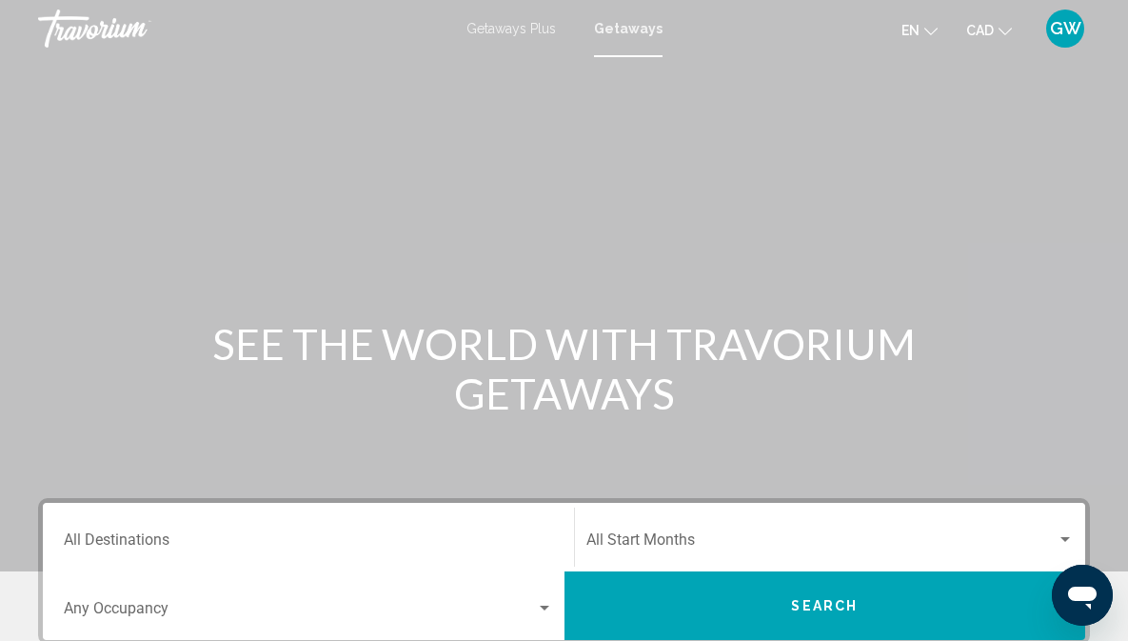
scroll to position [200, 0]
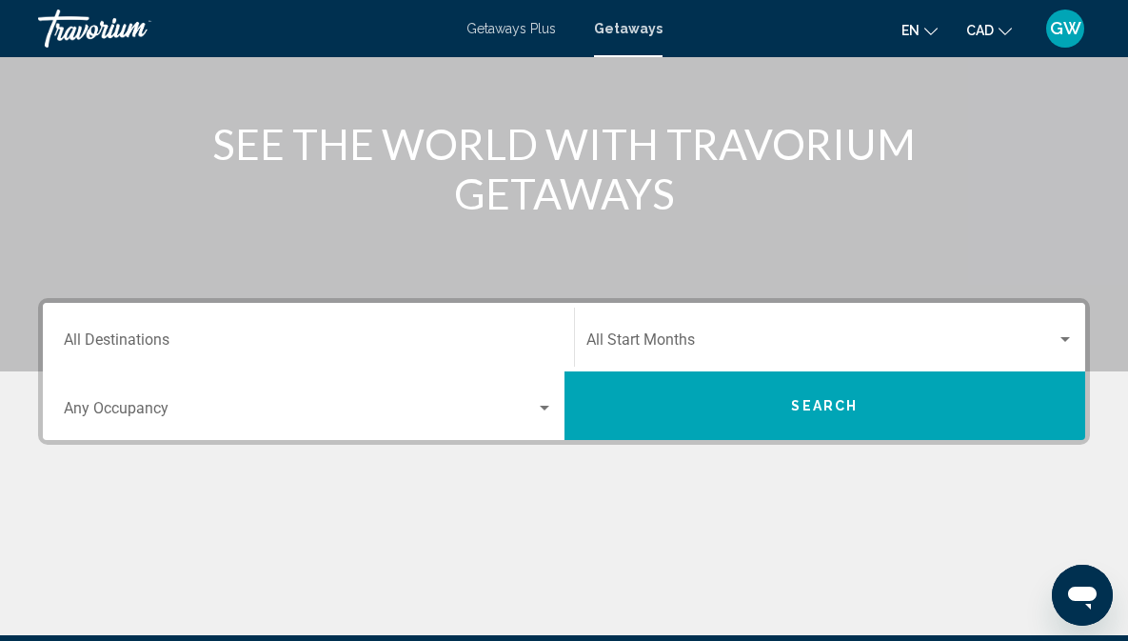
click at [245, 397] on div "Occupancy Any Occupancy" at bounding box center [308, 406] width 489 height 60
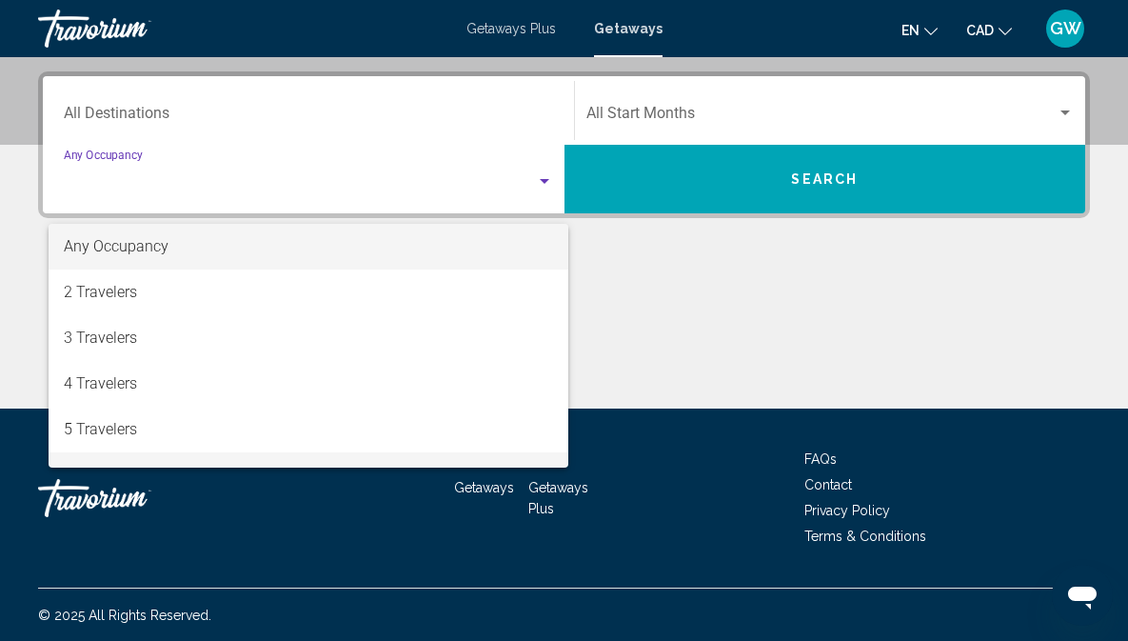
scroll to position [428, 0]
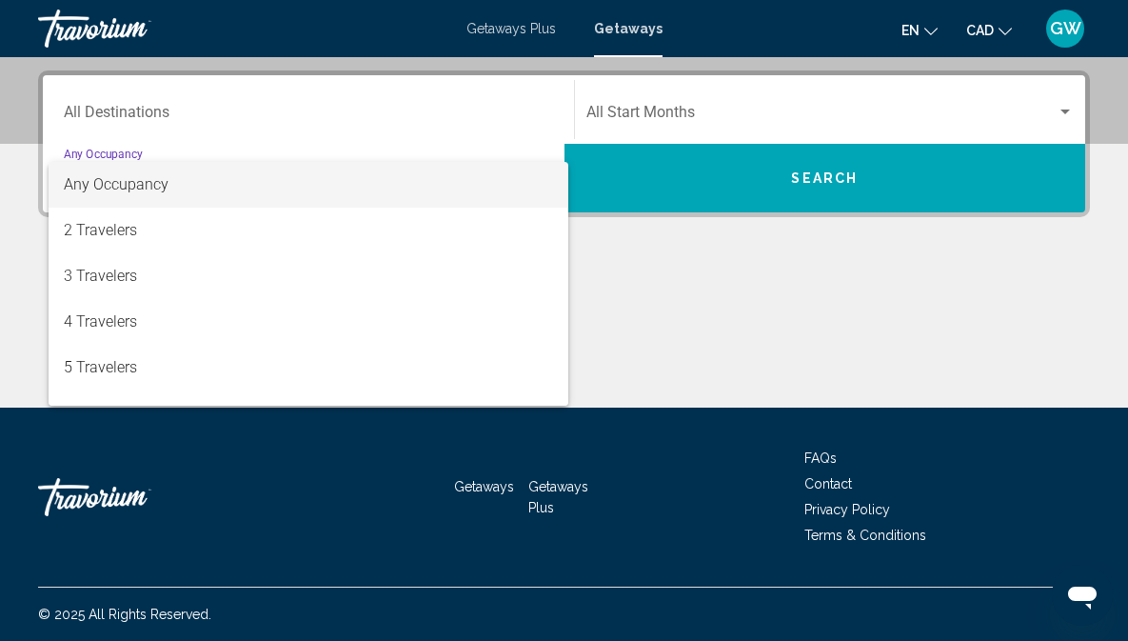
click at [740, 267] on div at bounding box center [564, 320] width 1128 height 641
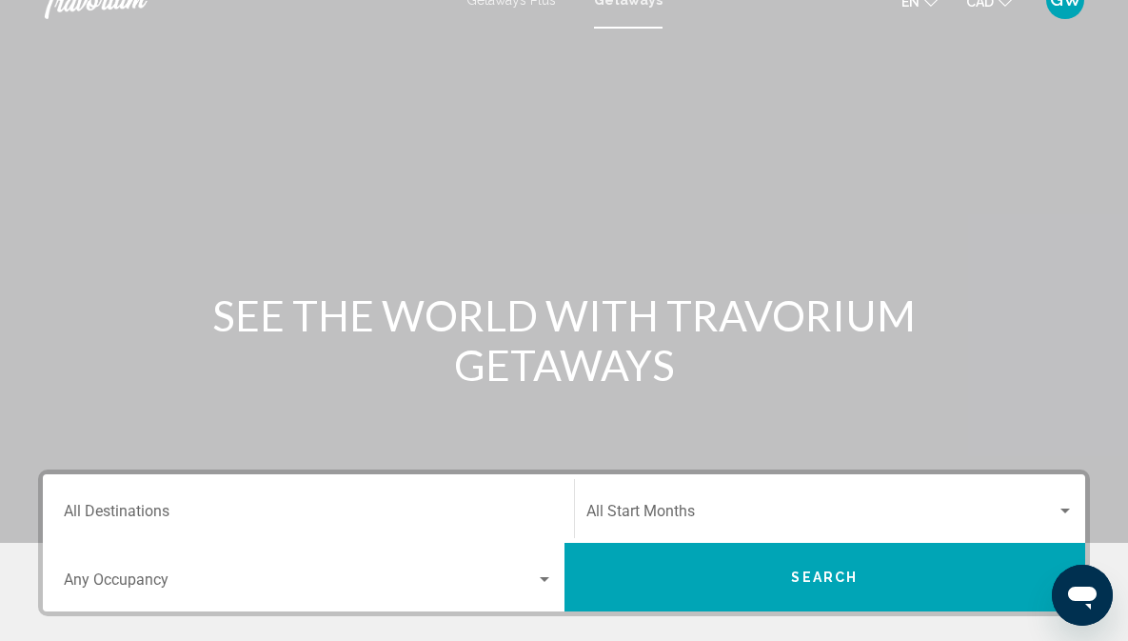
scroll to position [237, 0]
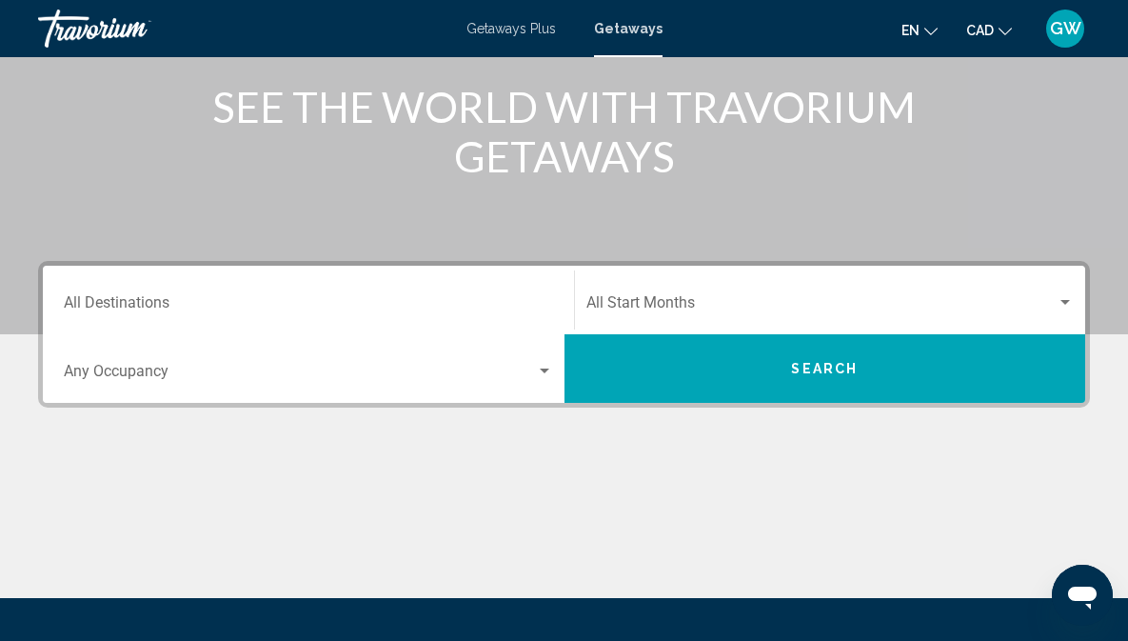
click at [70, 291] on div "Destination All Destinations" at bounding box center [308, 300] width 489 height 60
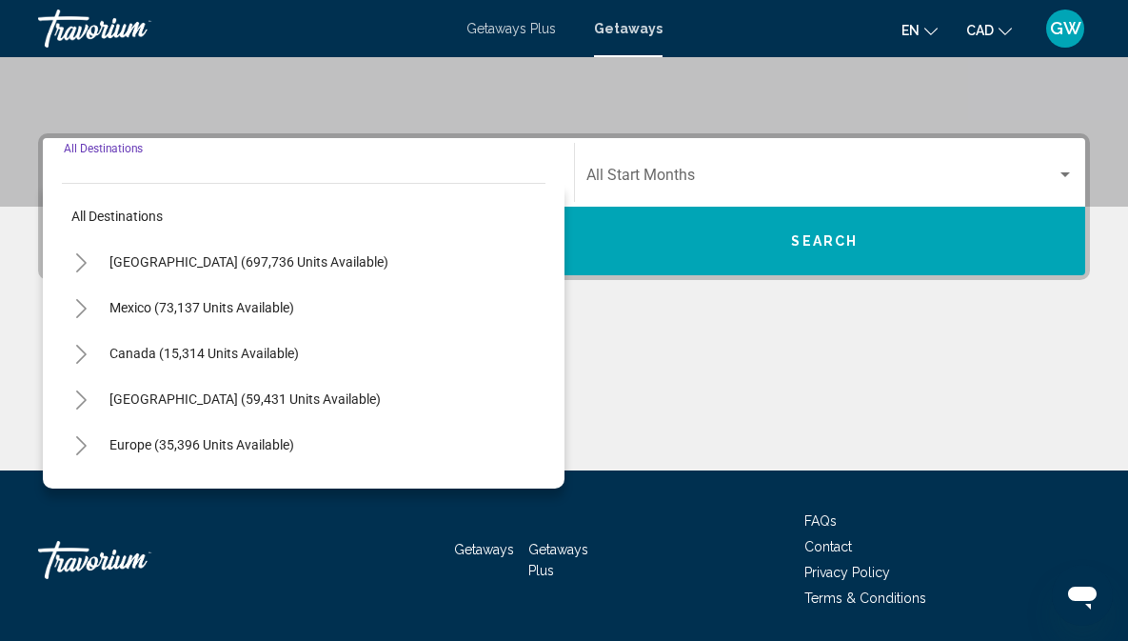
scroll to position [428, 0]
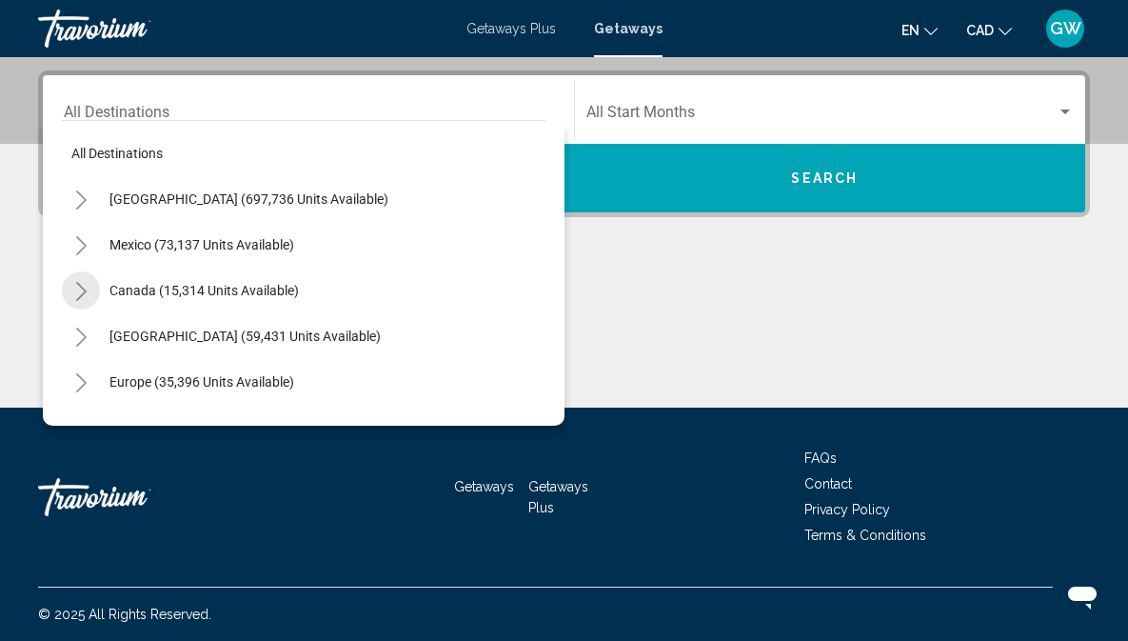
click at [74, 292] on icon "Toggle Canada (15,314 units available)" at bounding box center [81, 291] width 14 height 19
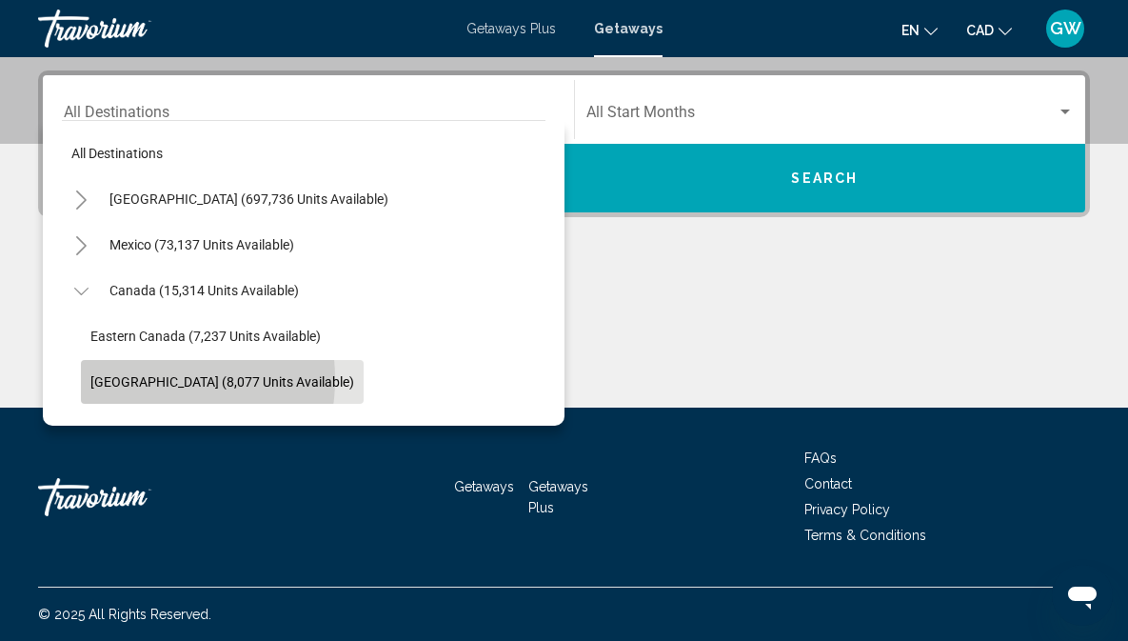
click at [141, 379] on span "[GEOGRAPHIC_DATA] (8,077 units available)" at bounding box center [222, 381] width 264 height 15
type input "**********"
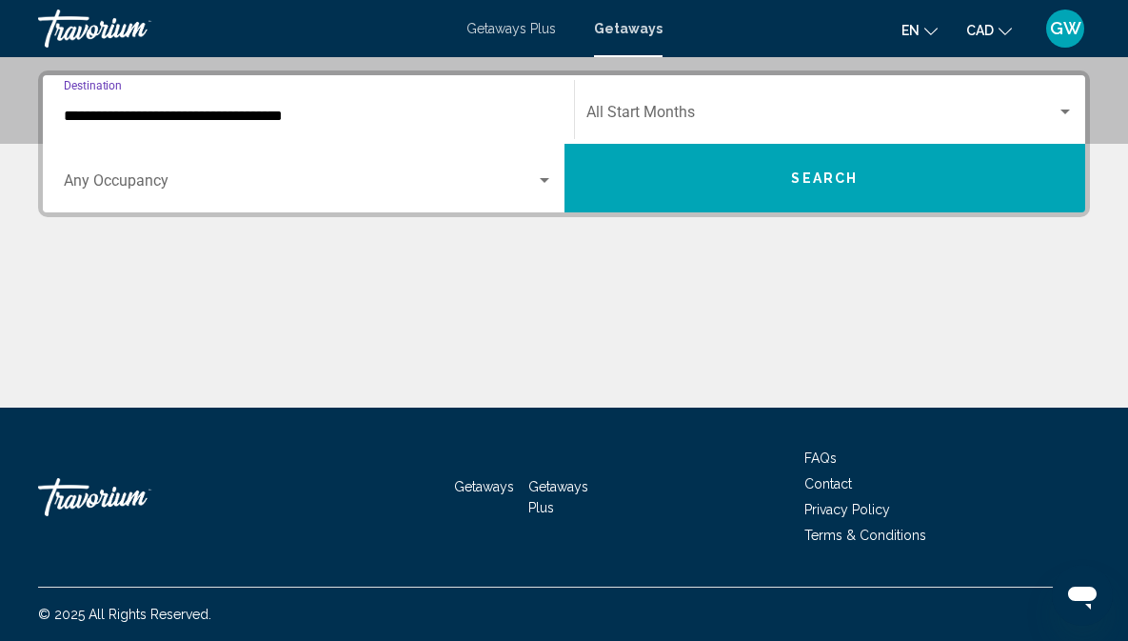
click at [820, 111] on span "Search widget" at bounding box center [822, 116] width 471 height 17
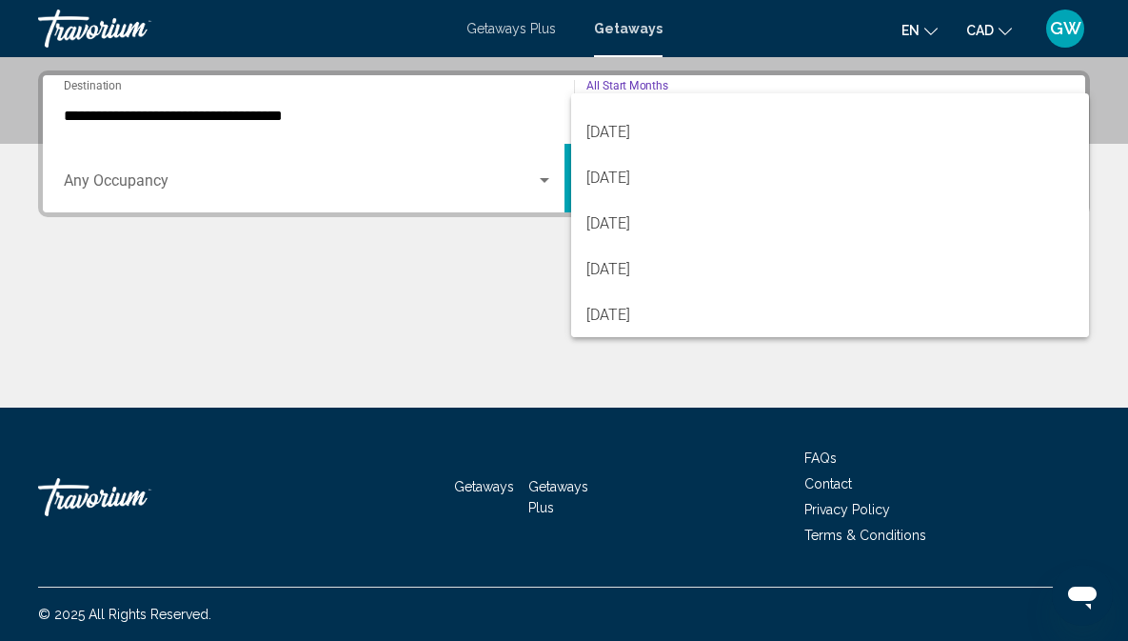
scroll to position [396, 0]
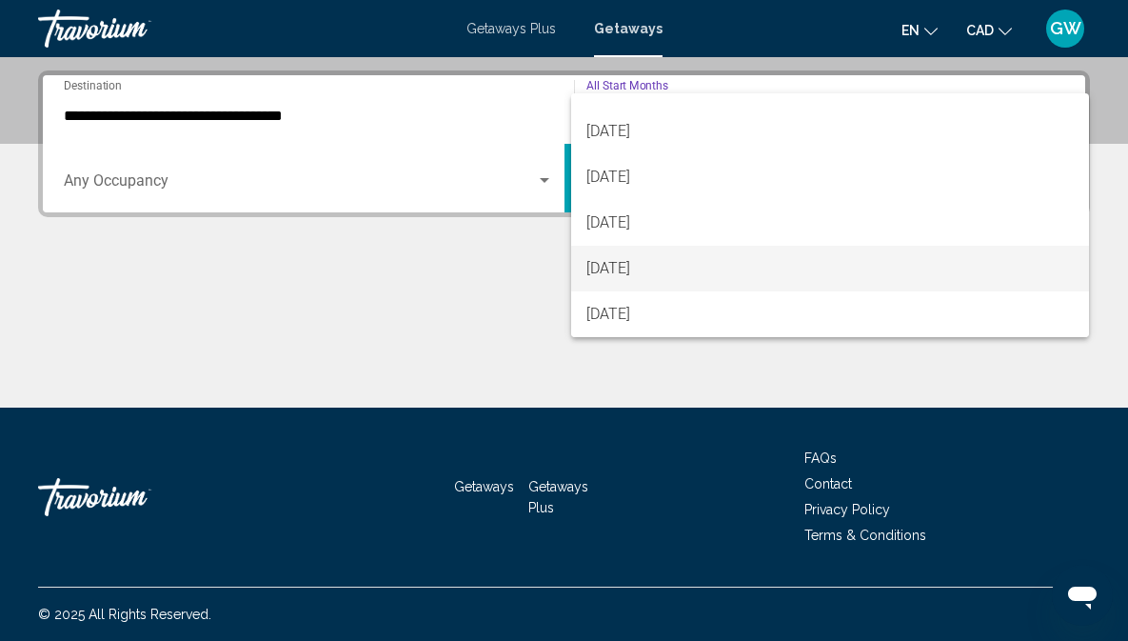
click at [625, 265] on span "[DATE]" at bounding box center [831, 269] width 488 height 46
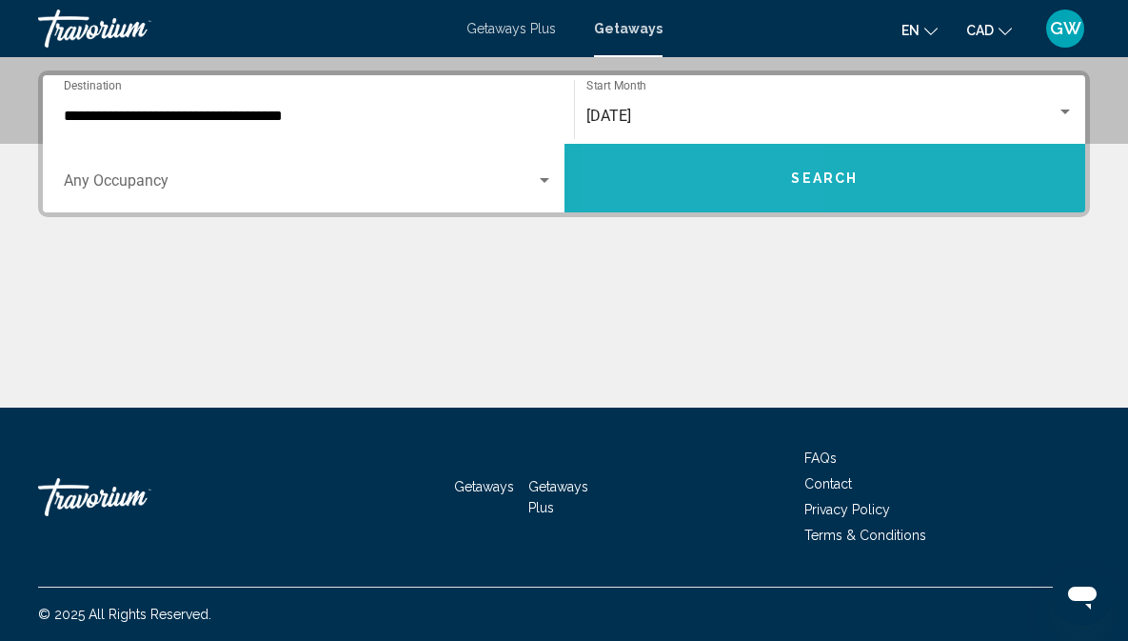
click at [714, 196] on button "Search" at bounding box center [826, 178] width 522 height 69
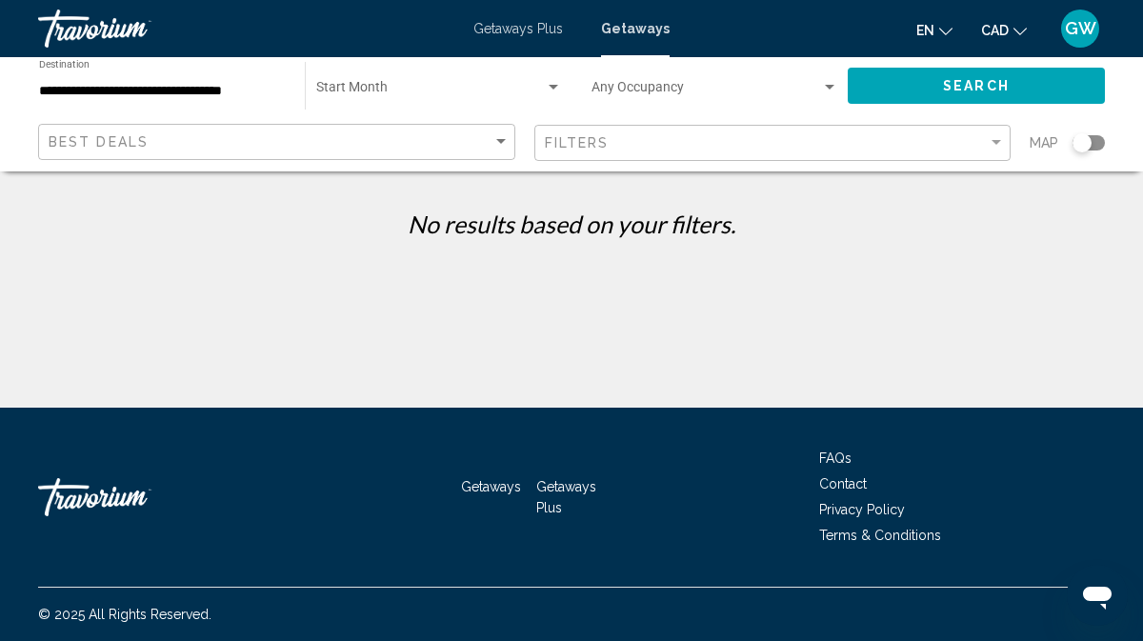
click at [496, 78] on div "Start Month All Start Months" at bounding box center [439, 86] width 246 height 52
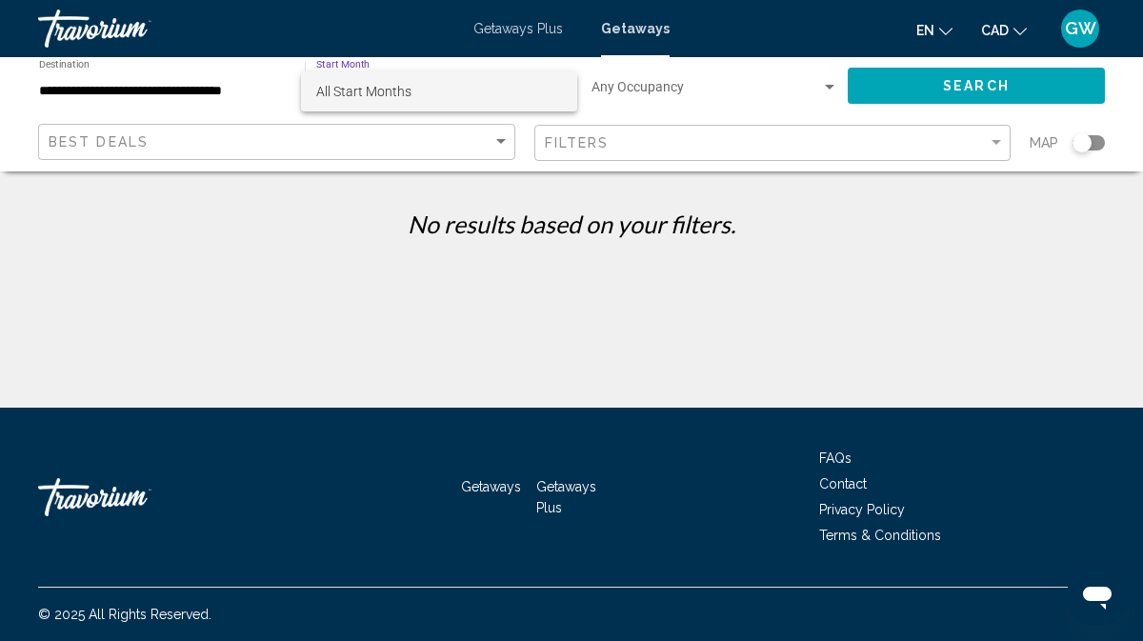
click at [445, 87] on span "All Start Months" at bounding box center [439, 91] width 246 height 40
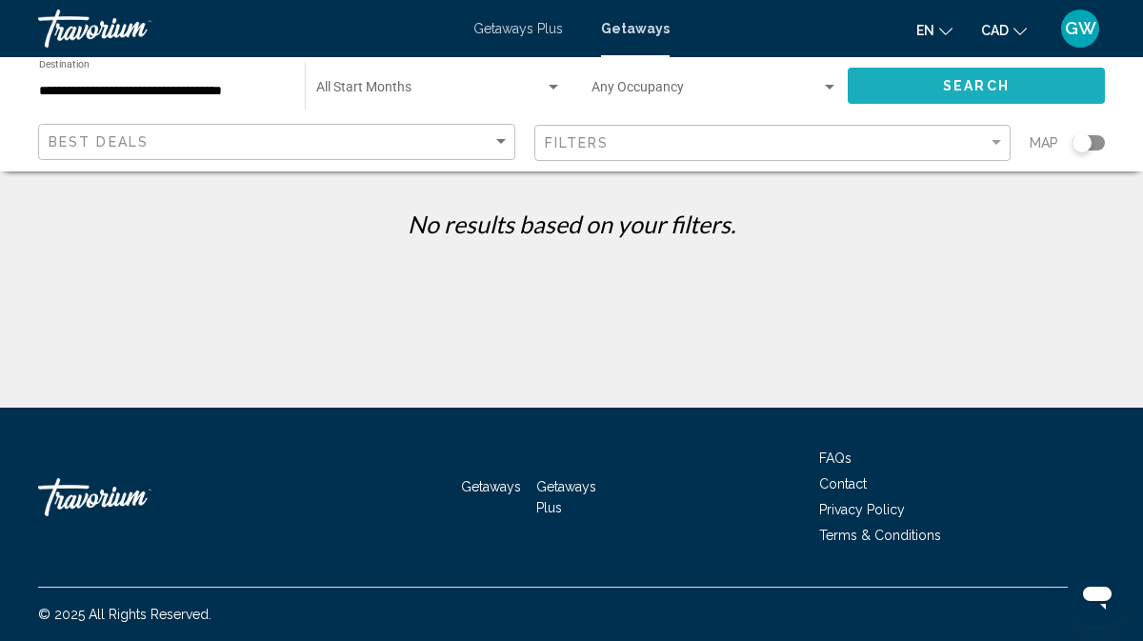
click at [1000, 90] on span "Search" at bounding box center [976, 86] width 67 height 15
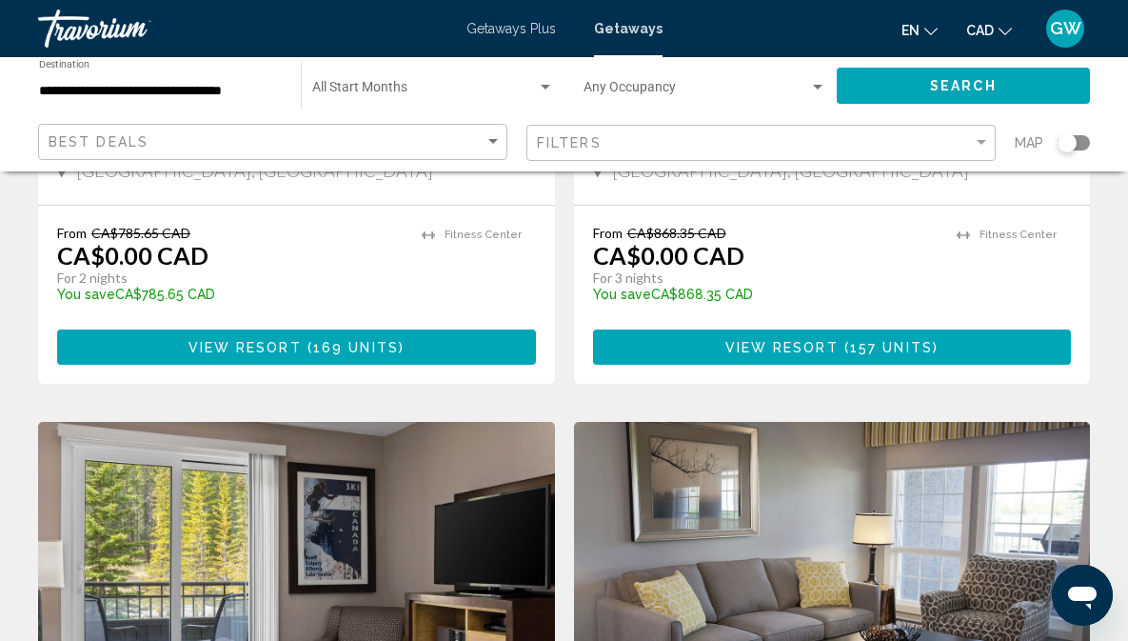
scroll to position [488, 0]
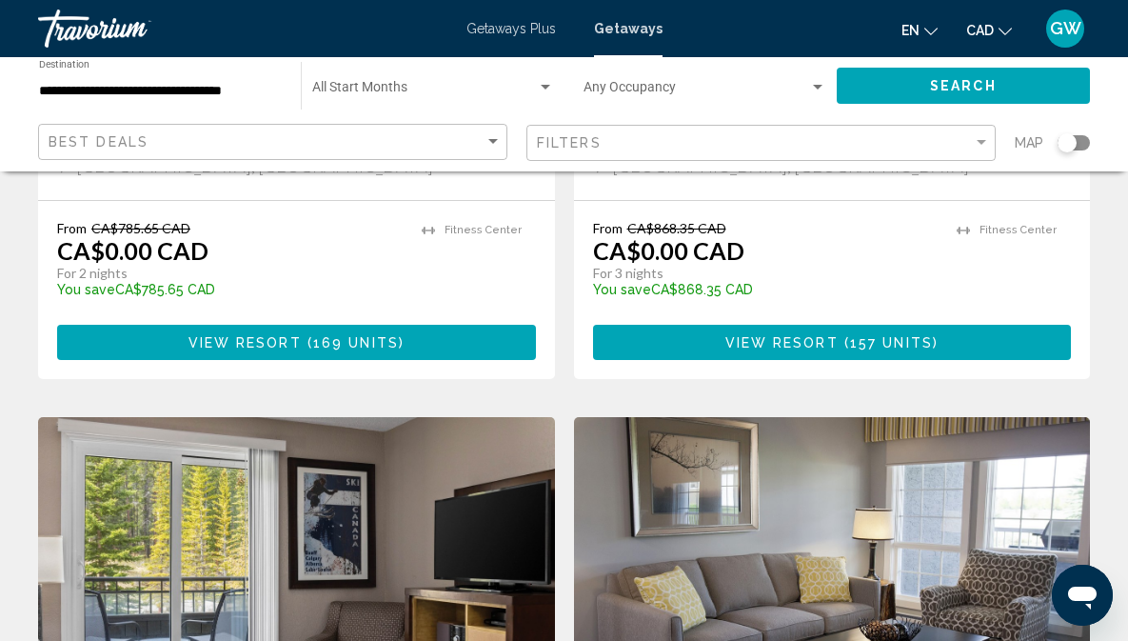
click at [726, 350] on span "View Resort" at bounding box center [782, 342] width 113 height 15
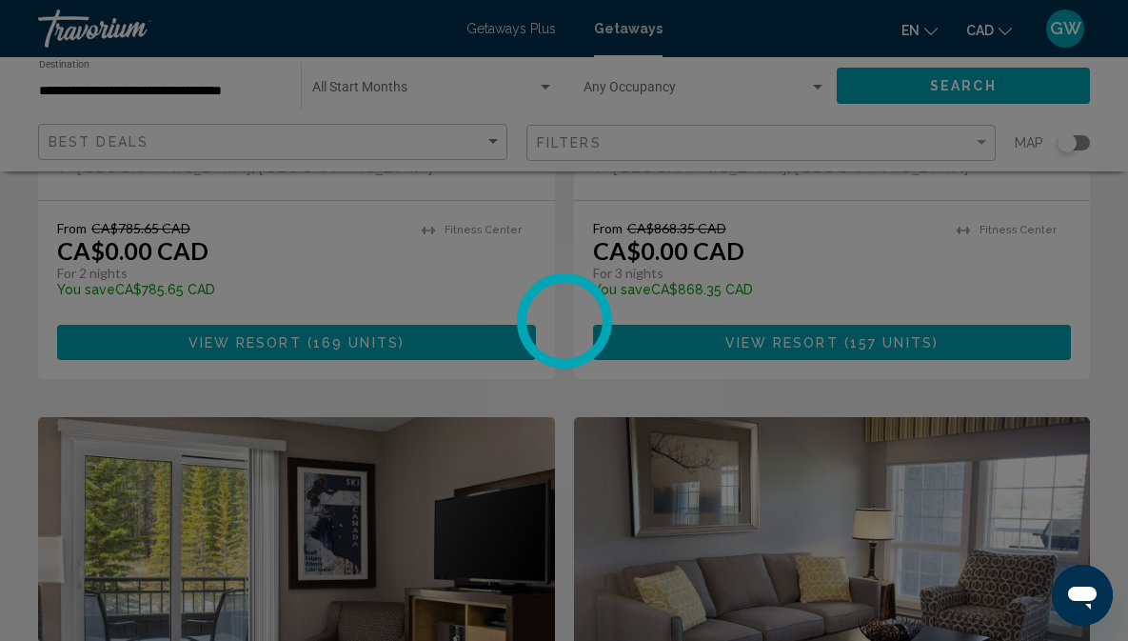
click at [918, 375] on div at bounding box center [564, 320] width 1128 height 641
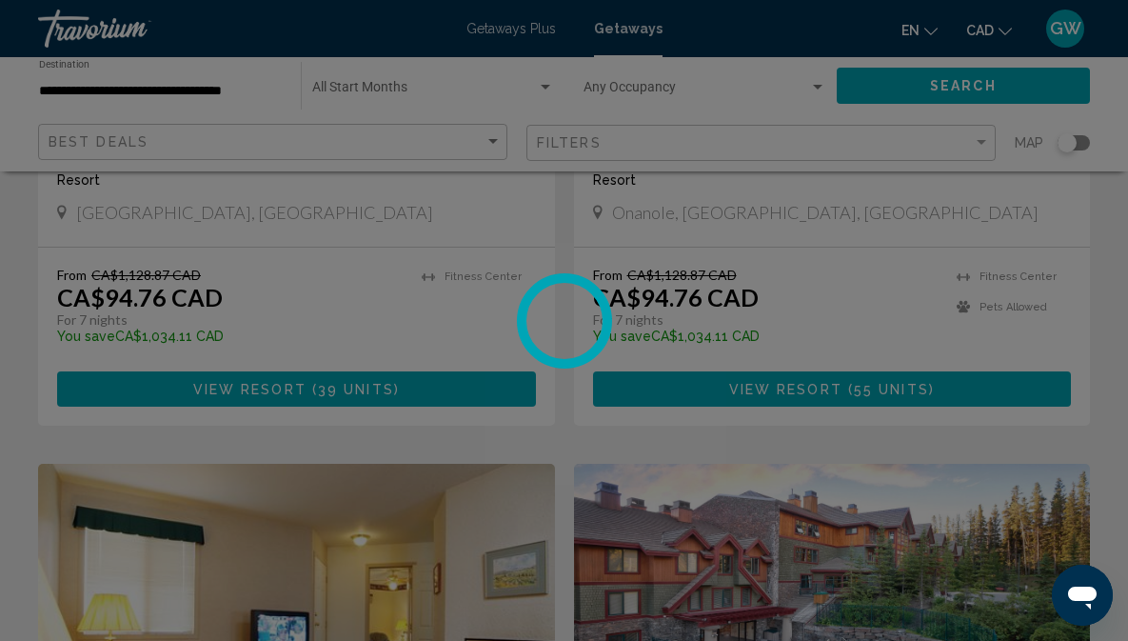
scroll to position [2166, 0]
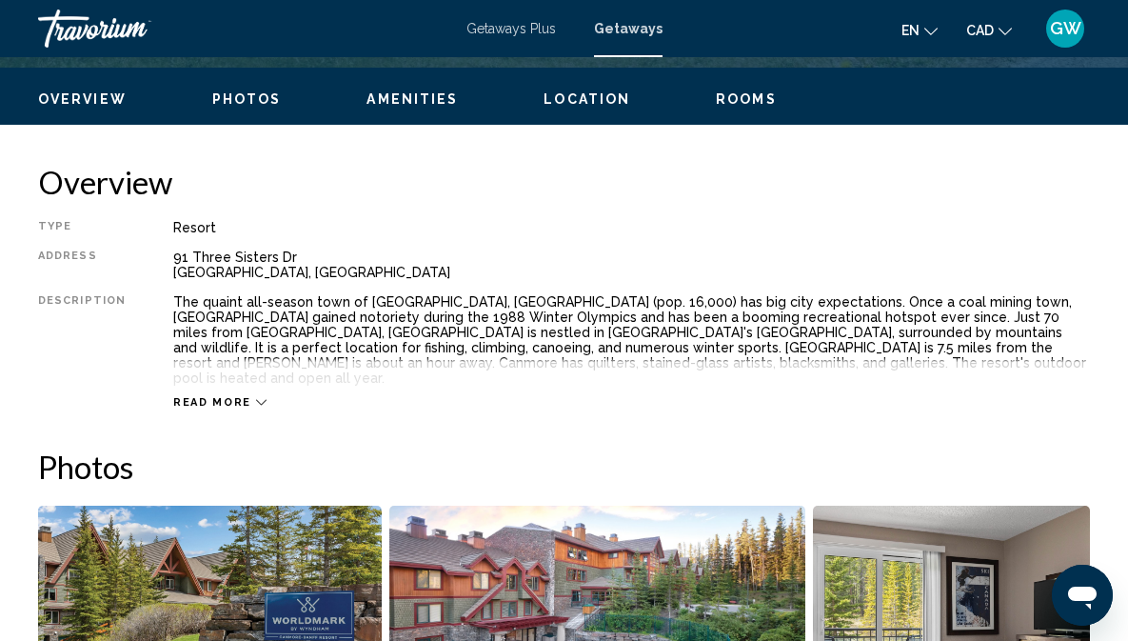
scroll to position [939, 0]
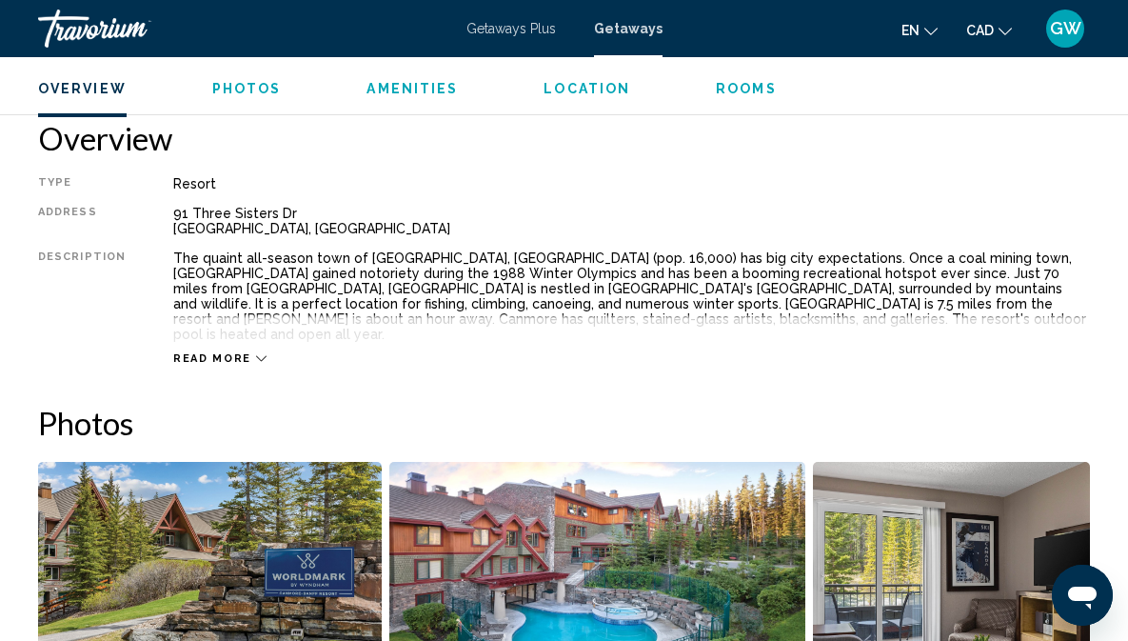
click at [206, 352] on span "Read more" at bounding box center [212, 358] width 78 height 12
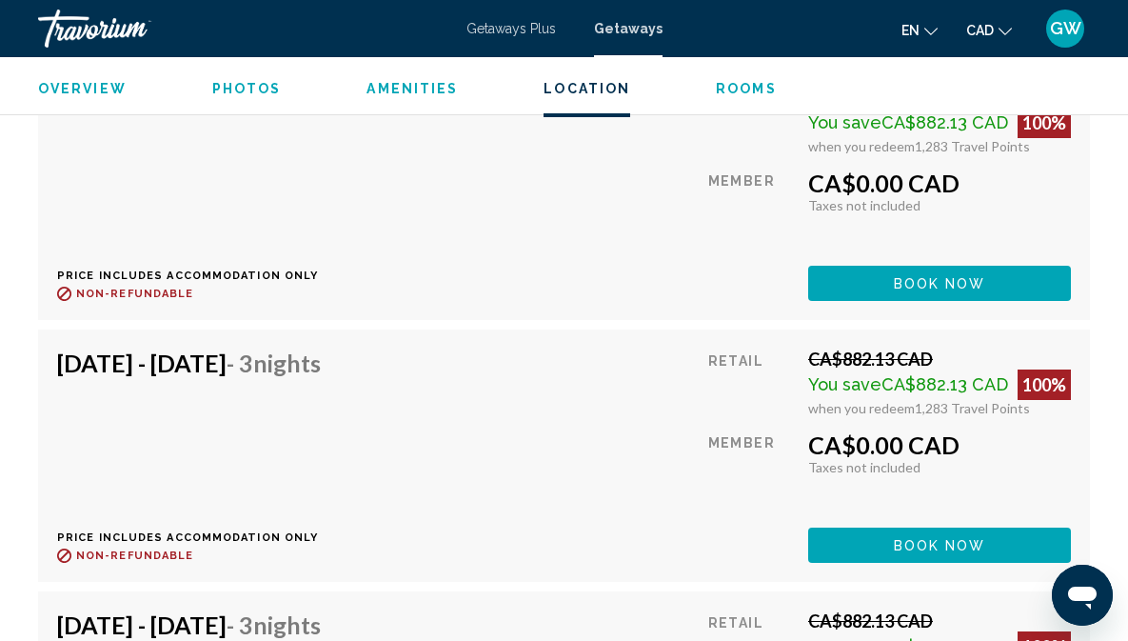
scroll to position [5450, 0]
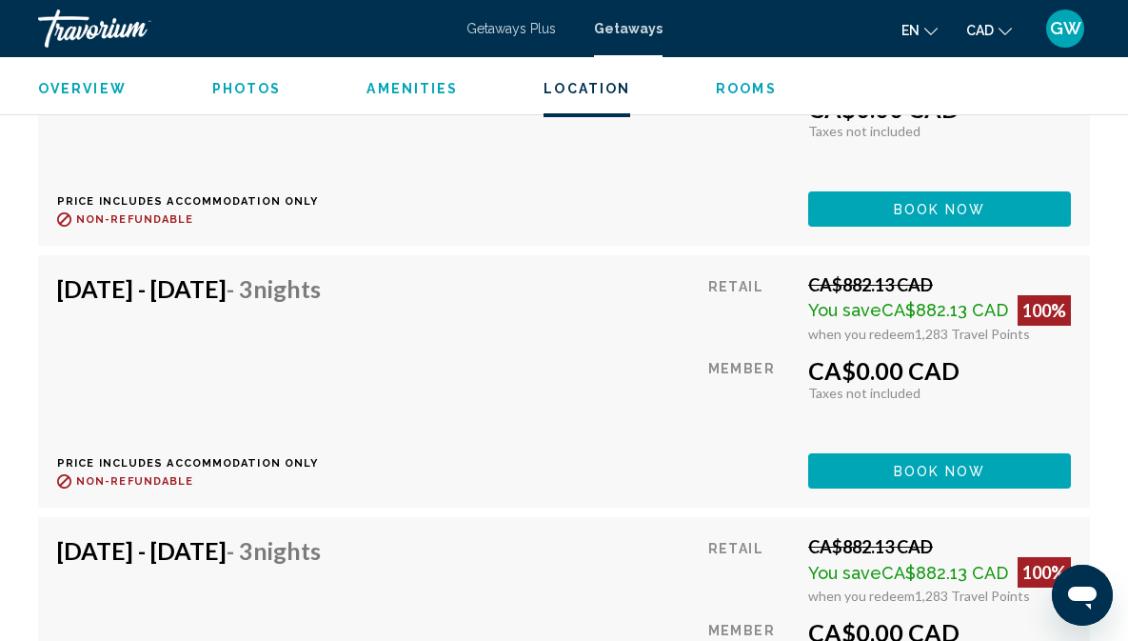
click at [515, 27] on span "Getaways Plus" at bounding box center [512, 28] width 90 height 15
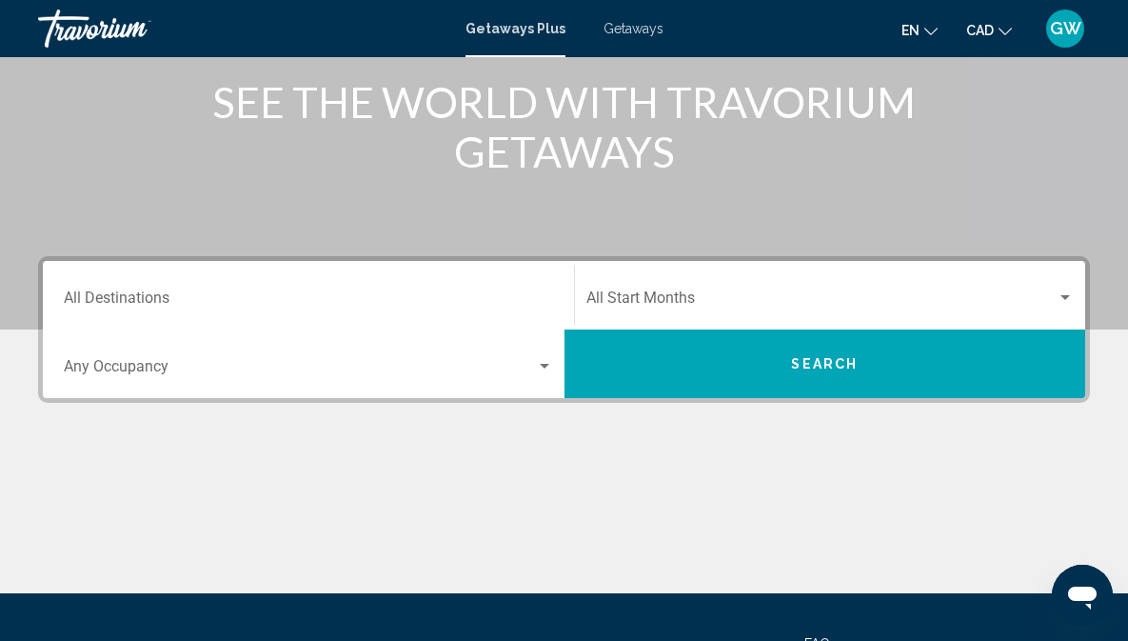
scroll to position [269, 0]
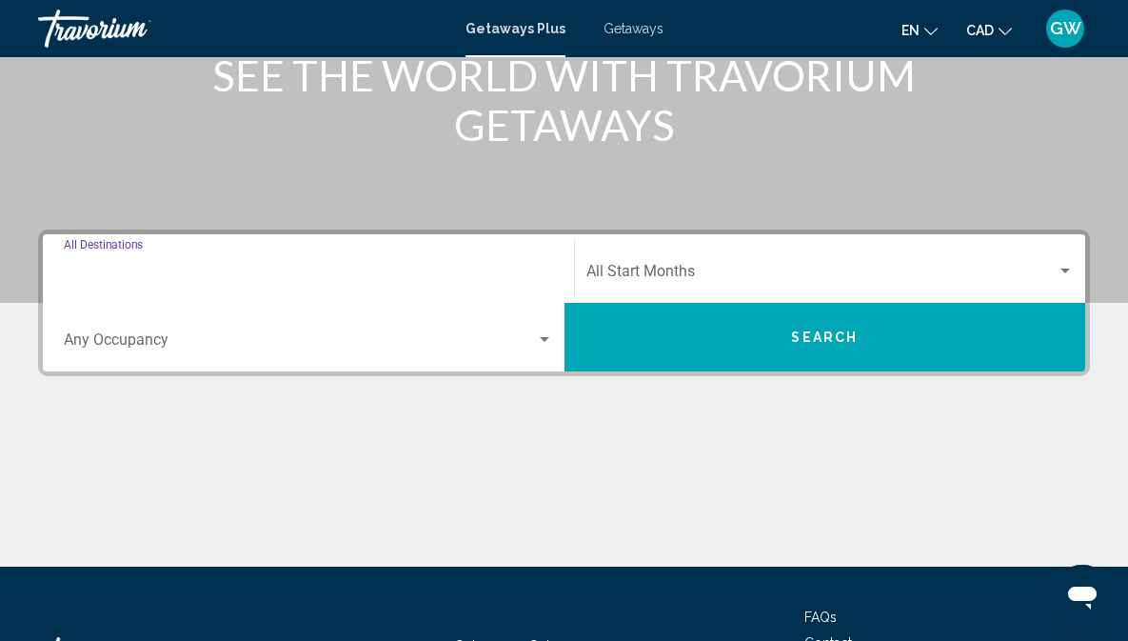
click at [159, 269] on input "Destination All Destinations" at bounding box center [308, 275] width 489 height 17
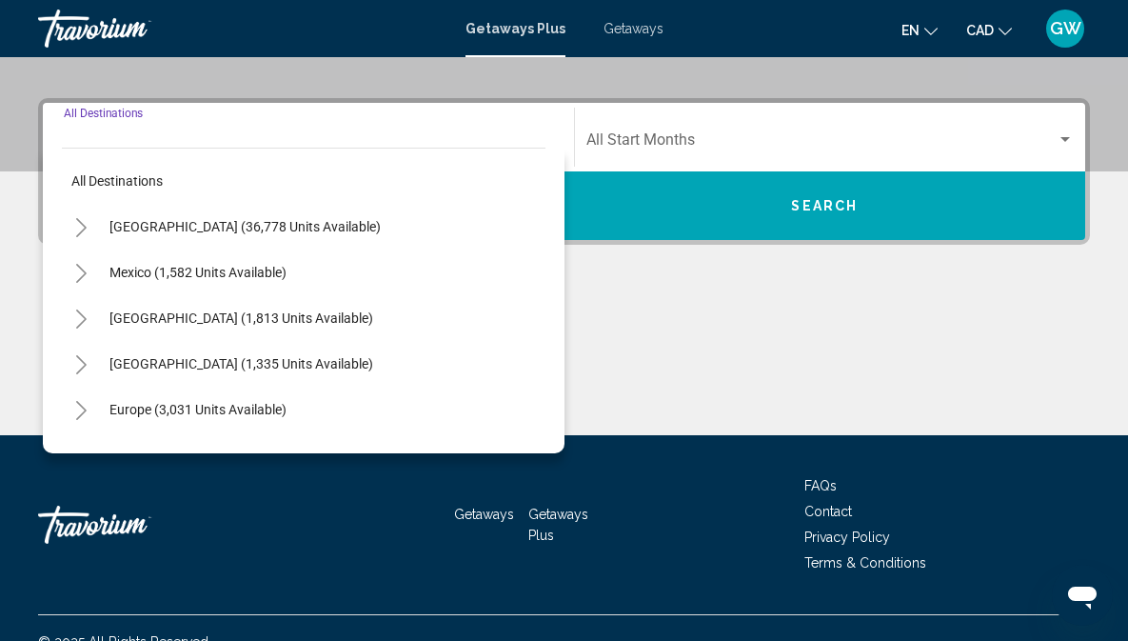
scroll to position [428, 0]
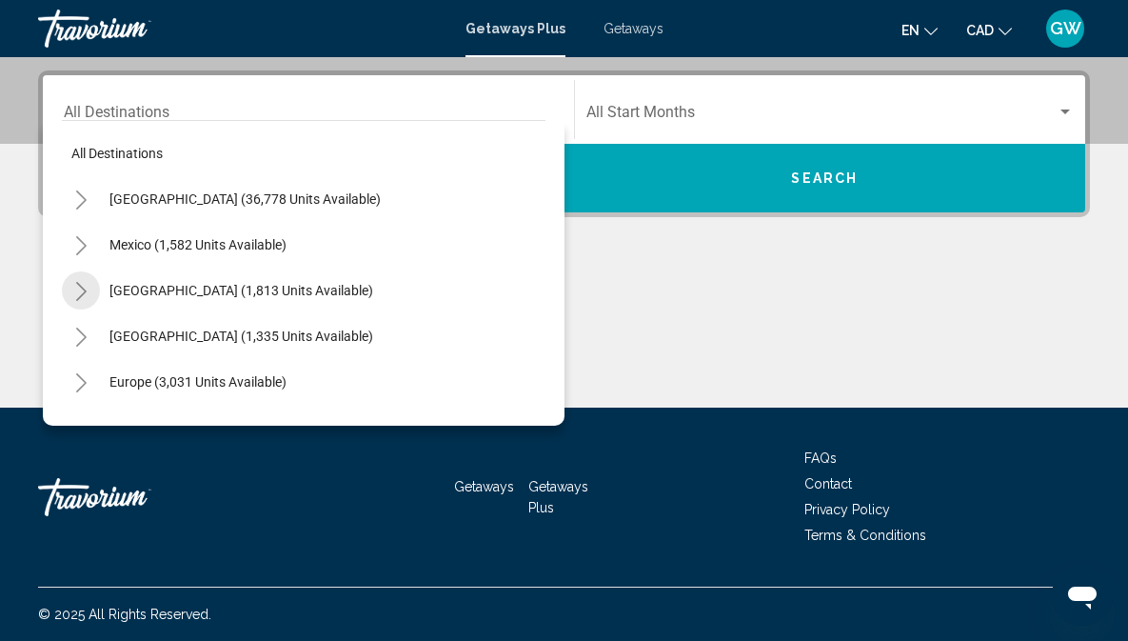
click at [82, 289] on icon "Toggle Canada (1,813 units available)" at bounding box center [81, 291] width 14 height 19
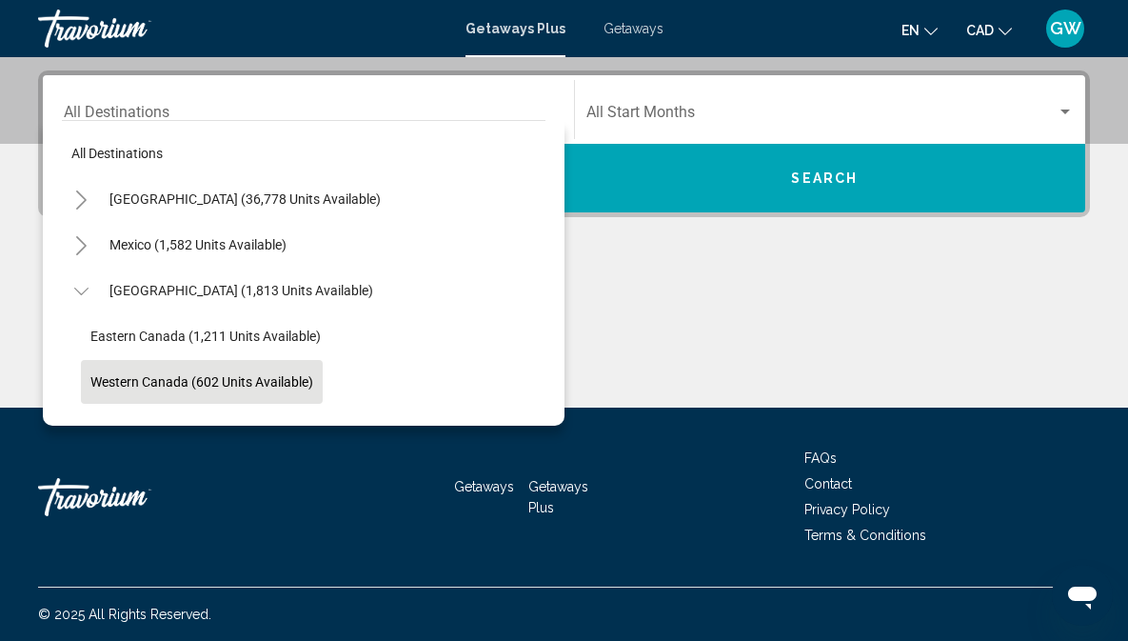
click at [158, 382] on span "Western Canada (602 units available)" at bounding box center [201, 381] width 223 height 15
type input "**********"
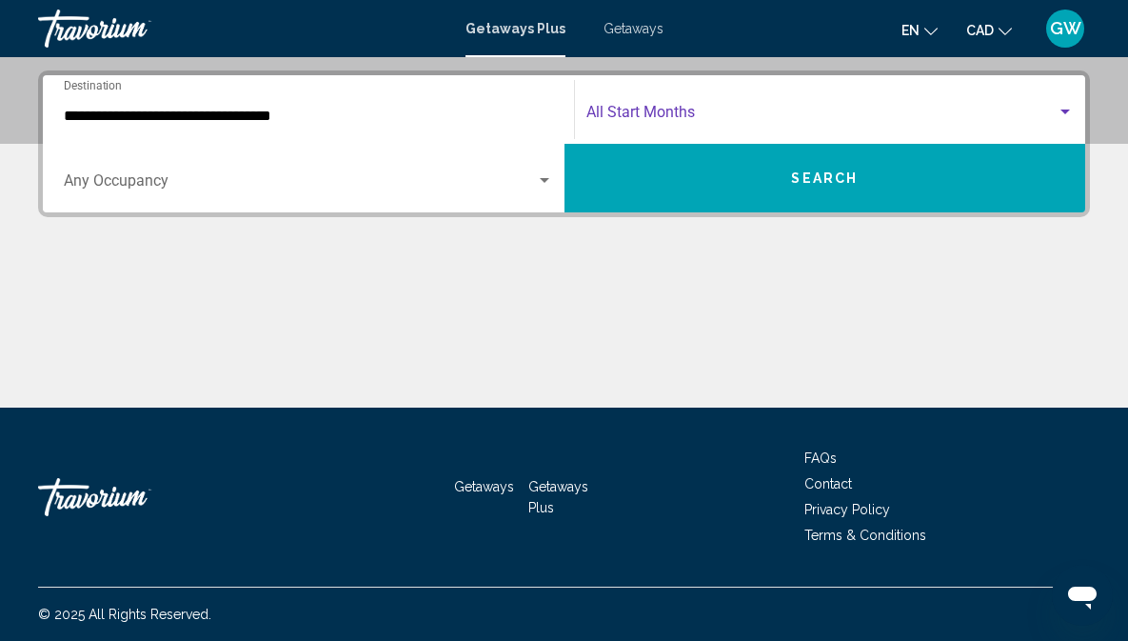
click at [647, 117] on span "Search widget" at bounding box center [822, 116] width 471 height 17
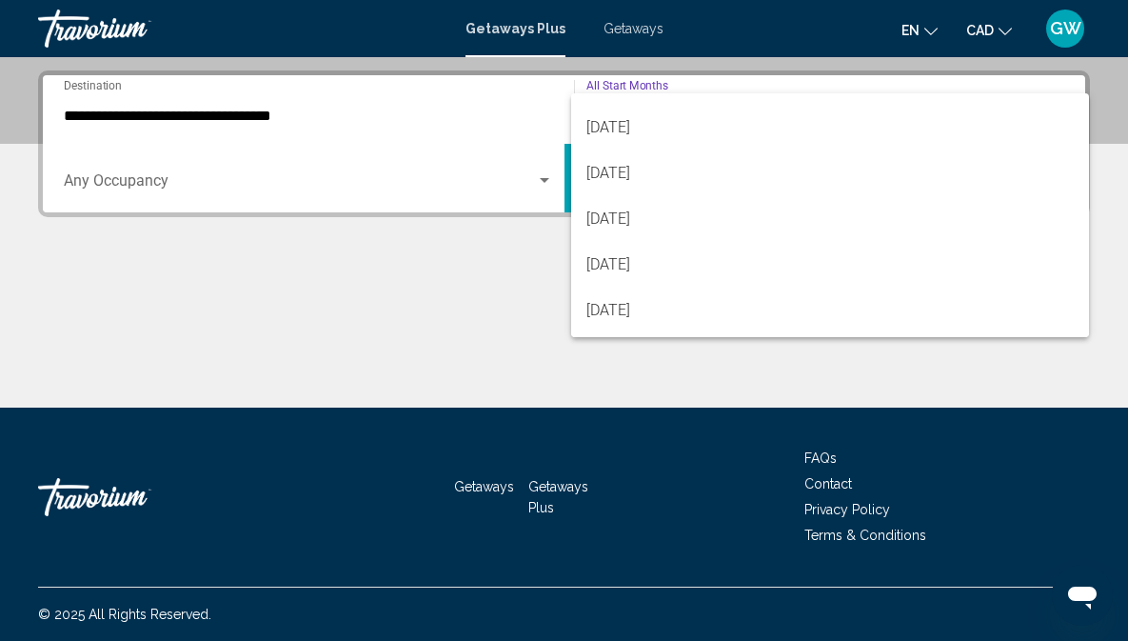
scroll to position [396, 0]
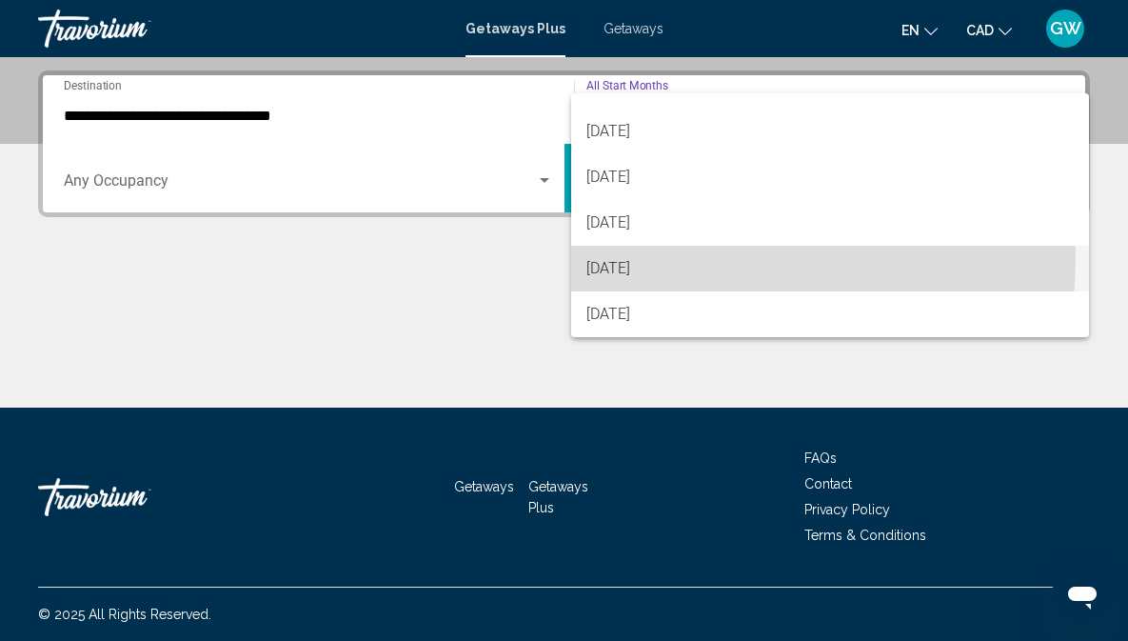
click at [648, 257] on span "[DATE]" at bounding box center [831, 269] width 488 height 46
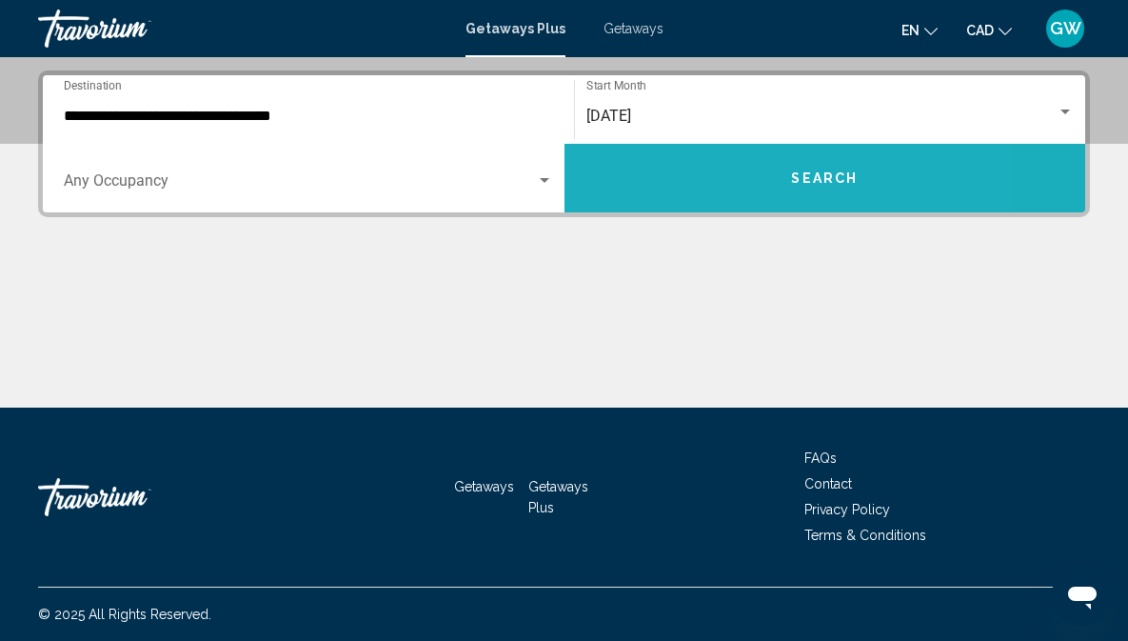
click at [686, 174] on button "Search" at bounding box center [826, 178] width 522 height 69
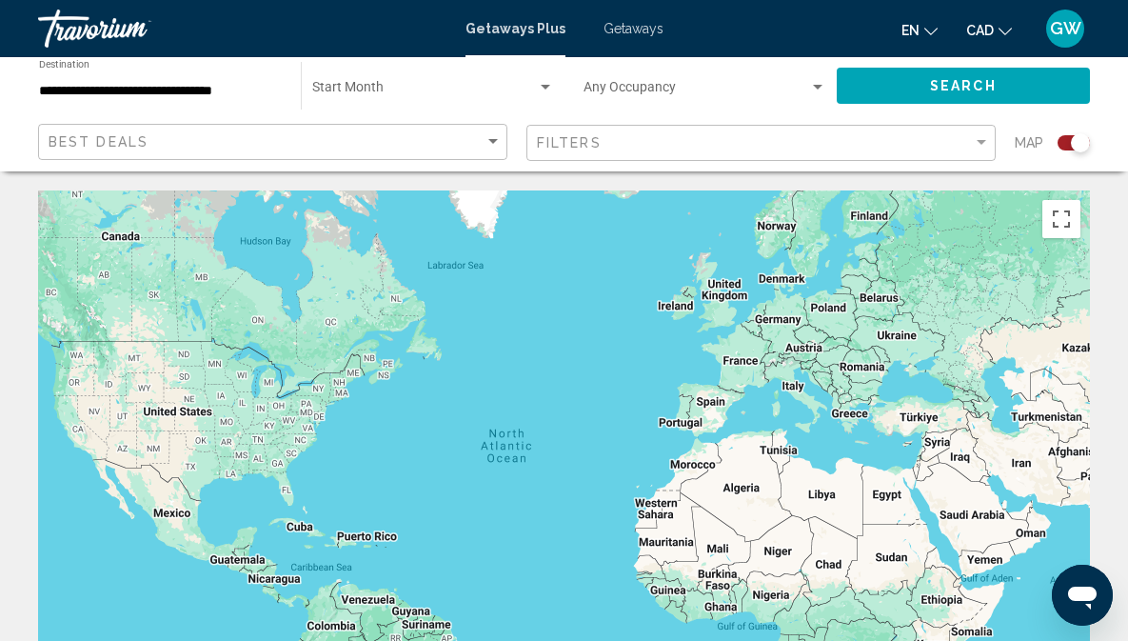
click at [370, 84] on span "Search widget" at bounding box center [424, 91] width 225 height 15
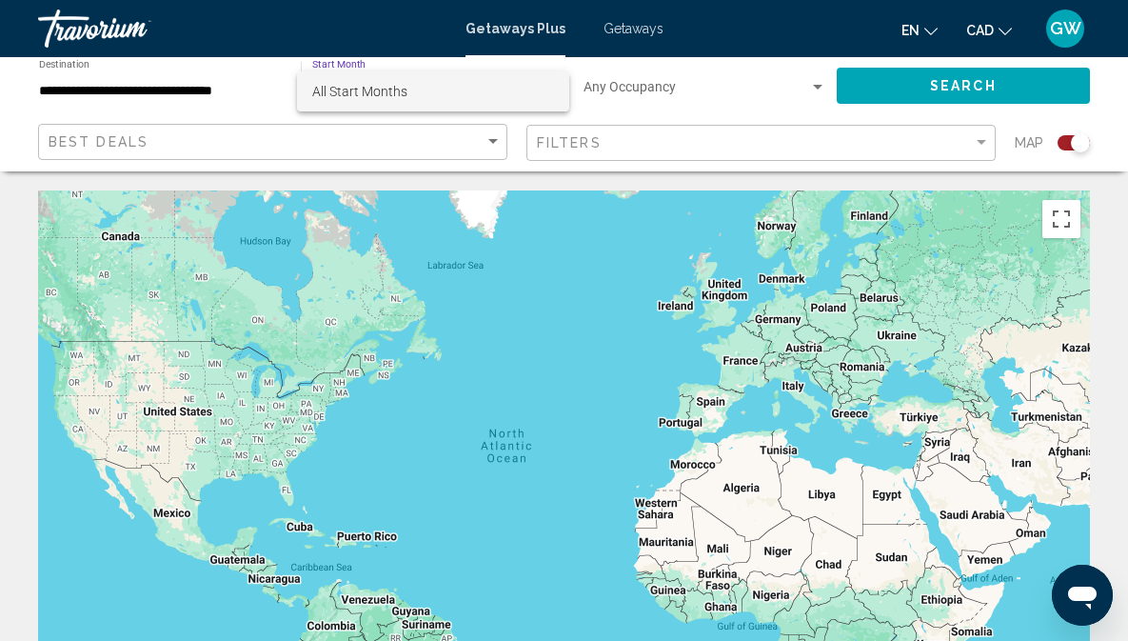
click at [370, 90] on span "All Start Months" at bounding box center [359, 91] width 95 height 15
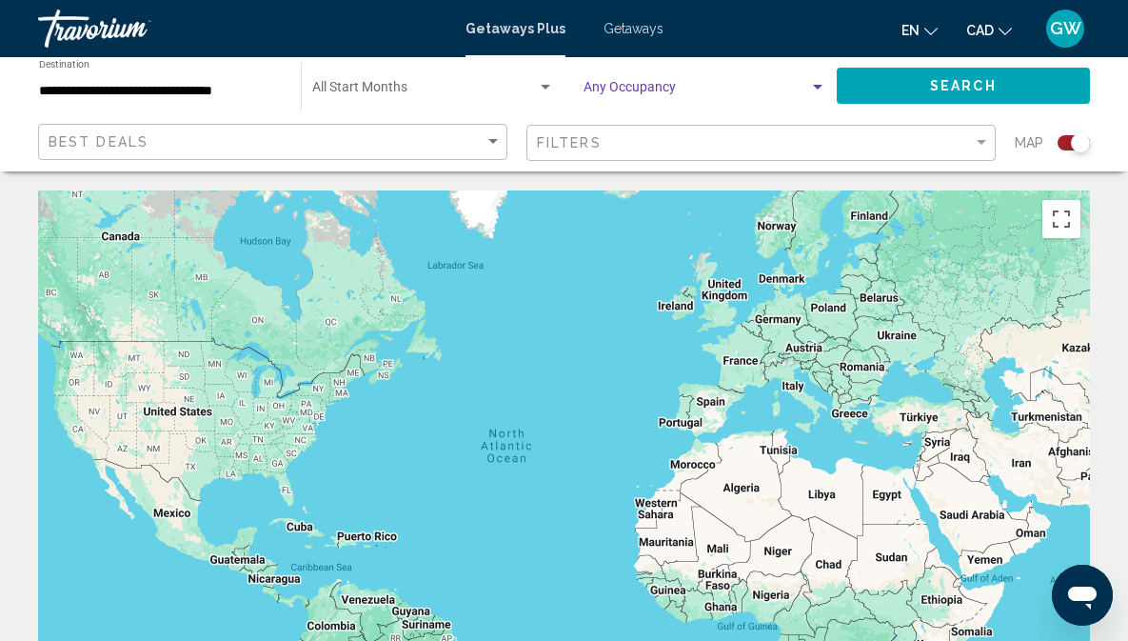
click at [629, 85] on span "Search widget" at bounding box center [697, 91] width 226 height 15
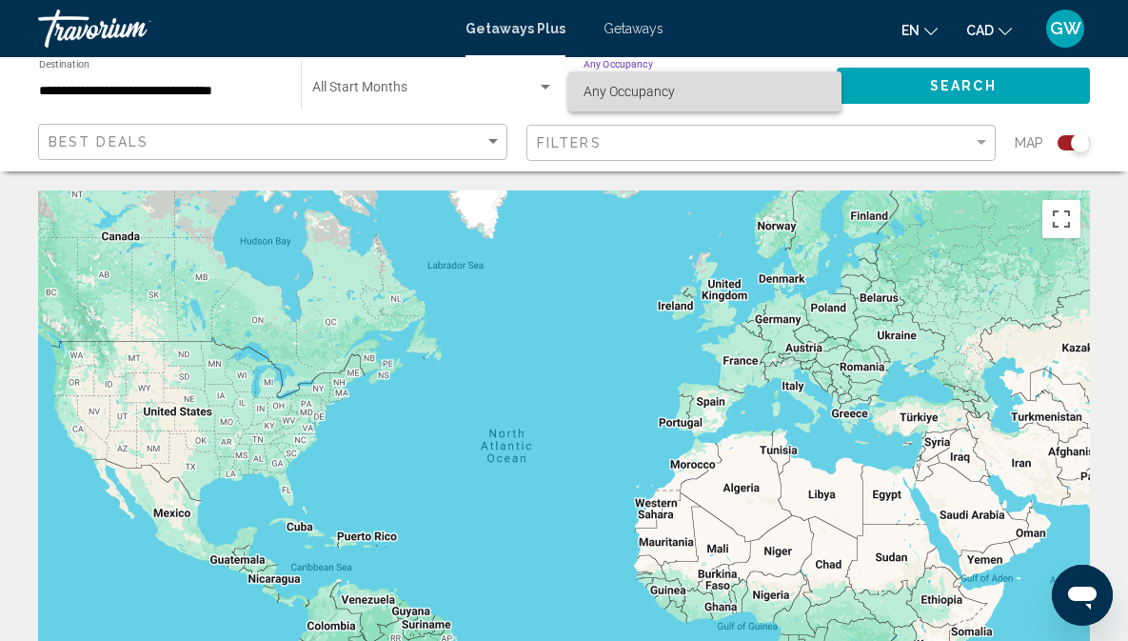
click at [628, 90] on span "Any Occupancy" at bounding box center [629, 91] width 91 height 15
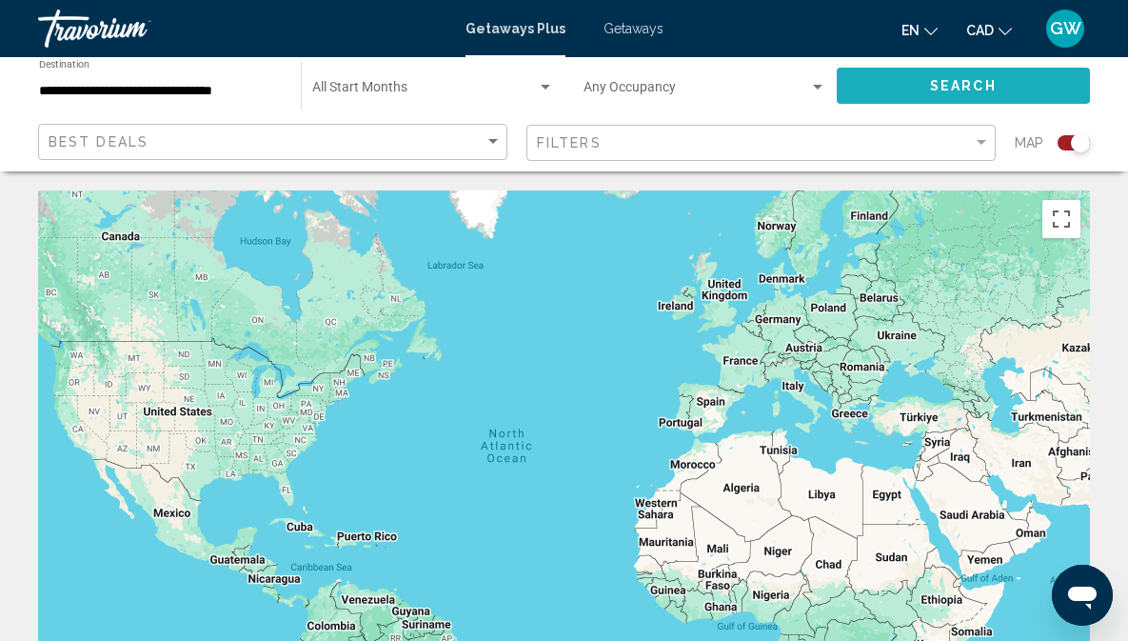
click at [941, 83] on span "Search" at bounding box center [963, 86] width 67 height 15
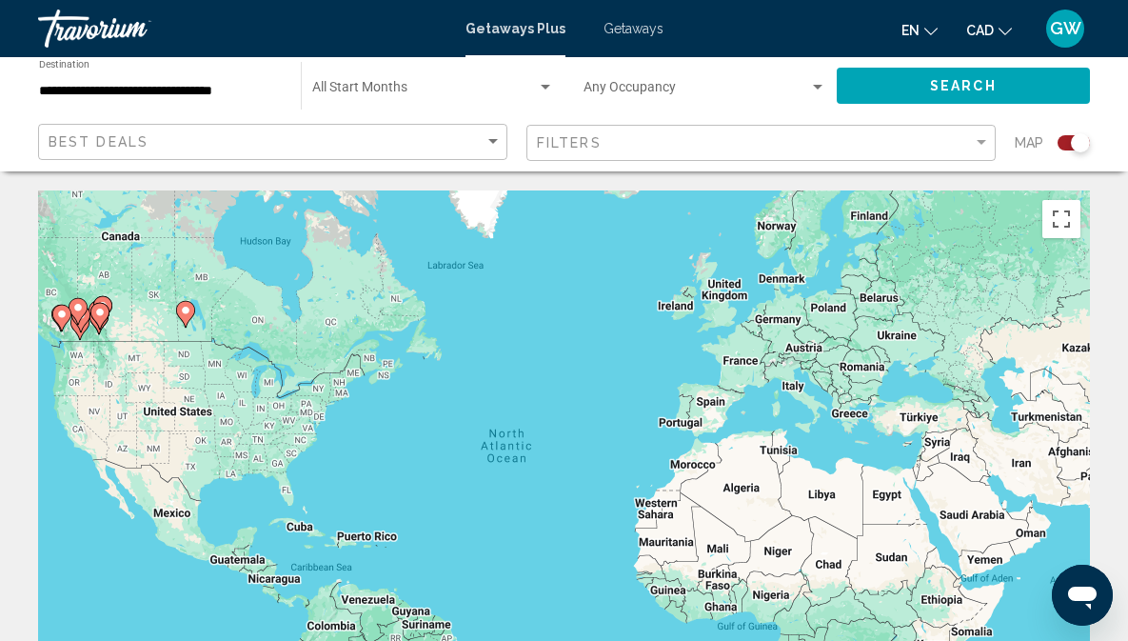
click at [106, 310] on icon "Main content" at bounding box center [98, 316] width 17 height 25
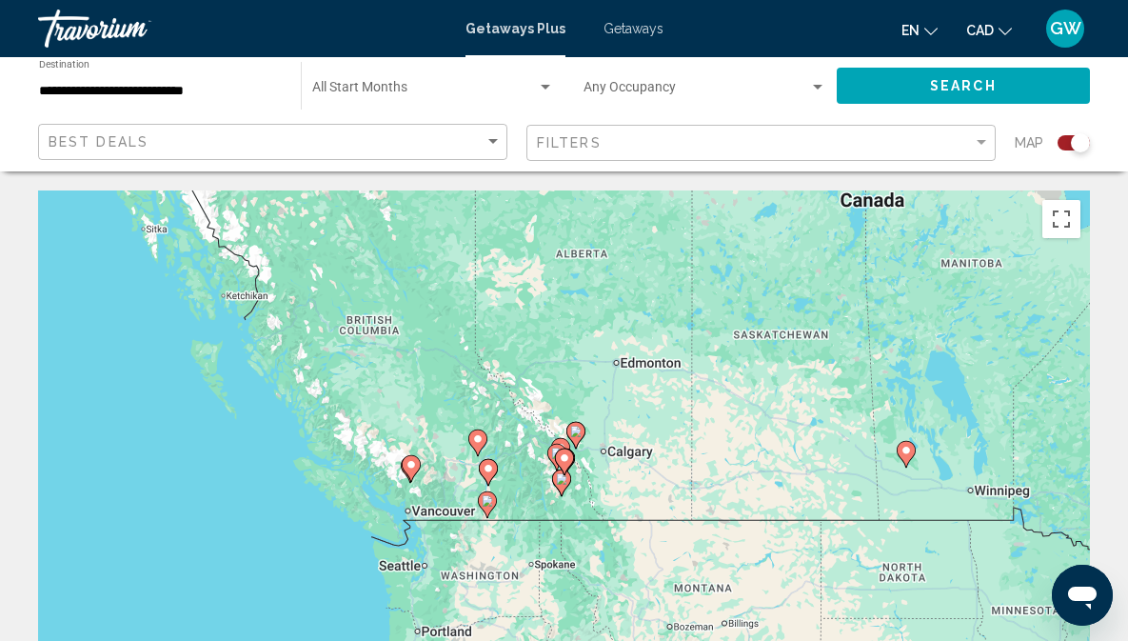
click at [575, 428] on image "Main content" at bounding box center [575, 431] width 11 height 11
type input "**********"
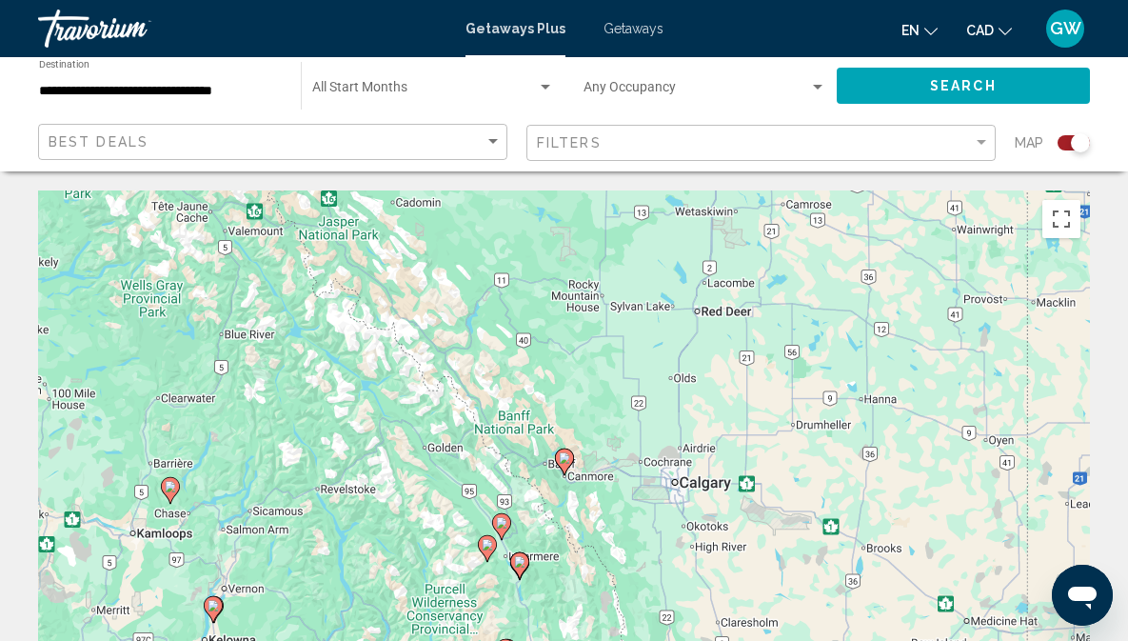
click at [567, 460] on image "Main content" at bounding box center [564, 457] width 11 height 11
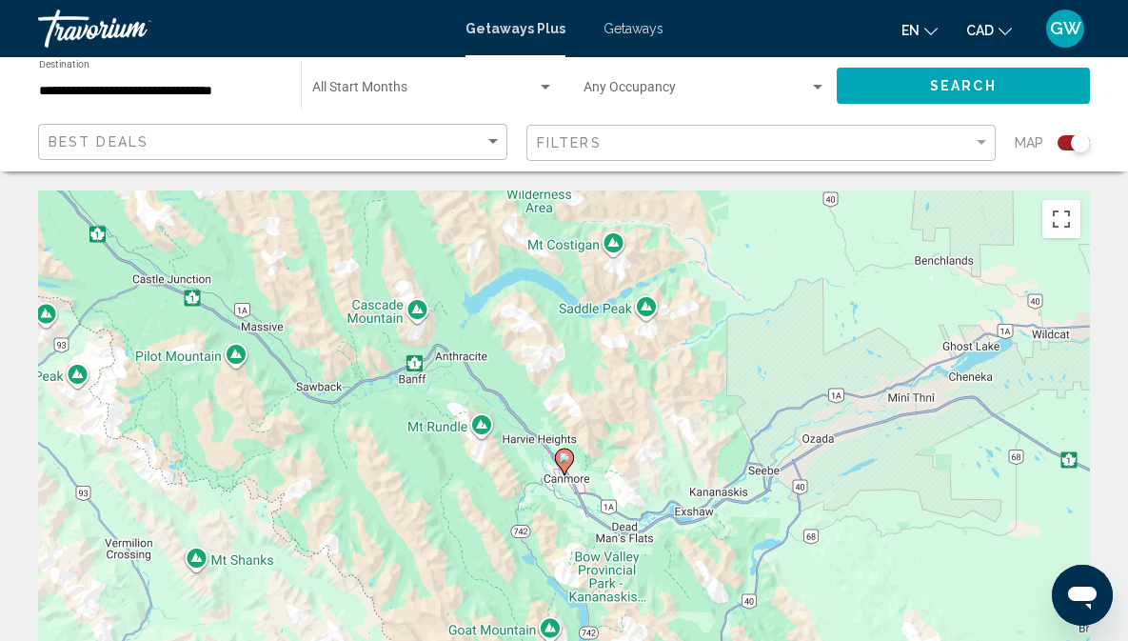
click at [565, 455] on image "Main content" at bounding box center [564, 457] width 11 height 11
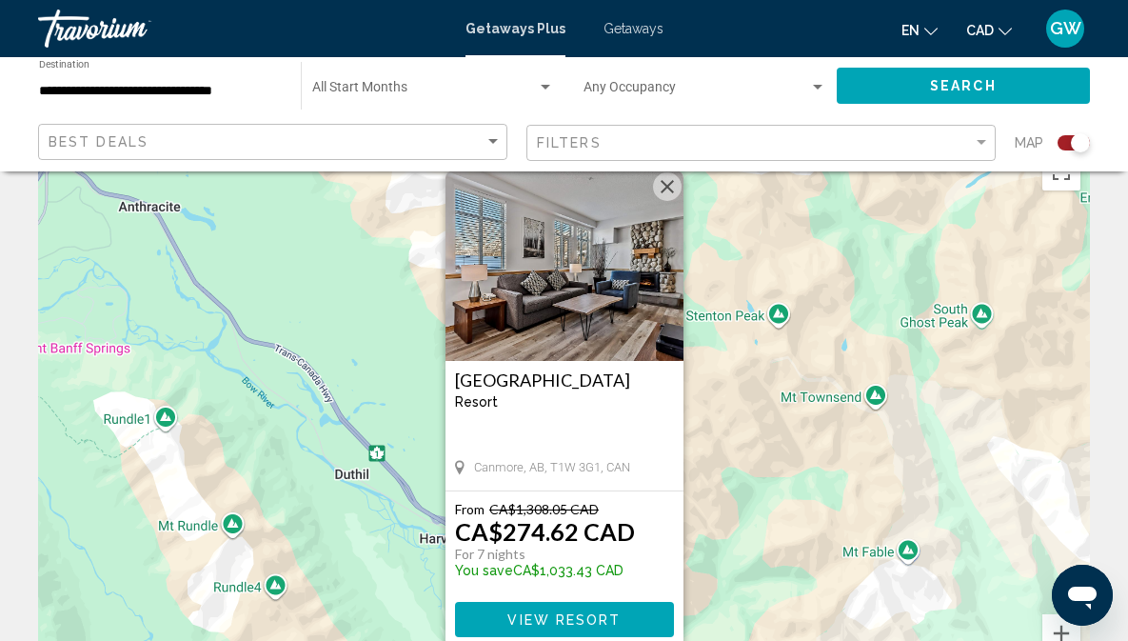
scroll to position [117, 0]
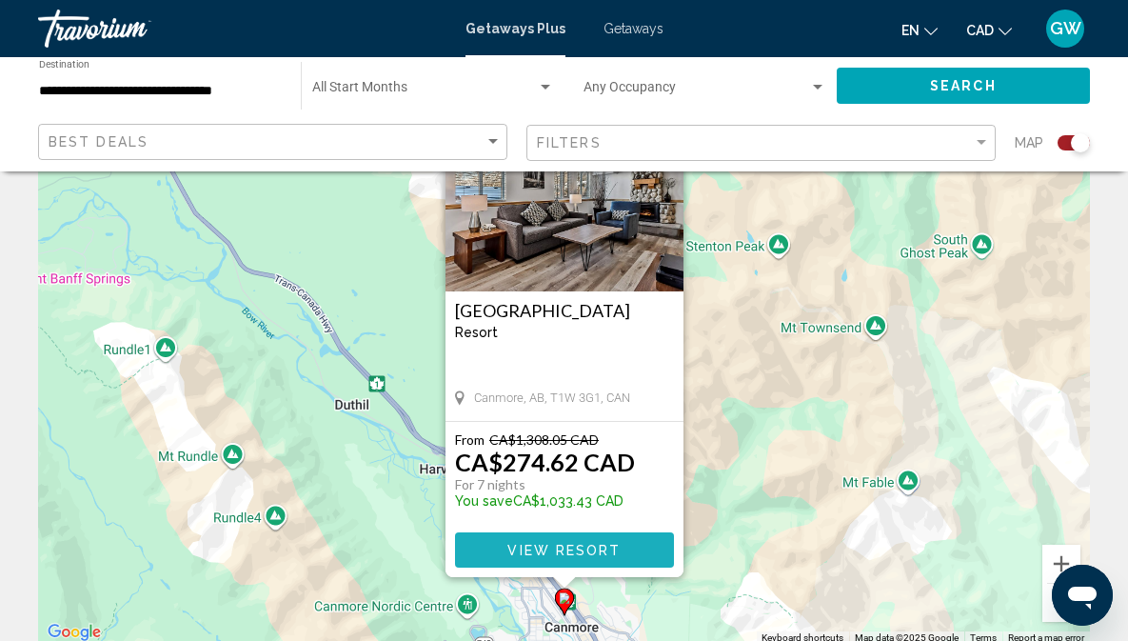
click at [545, 540] on button "View Resort" at bounding box center [564, 549] width 219 height 35
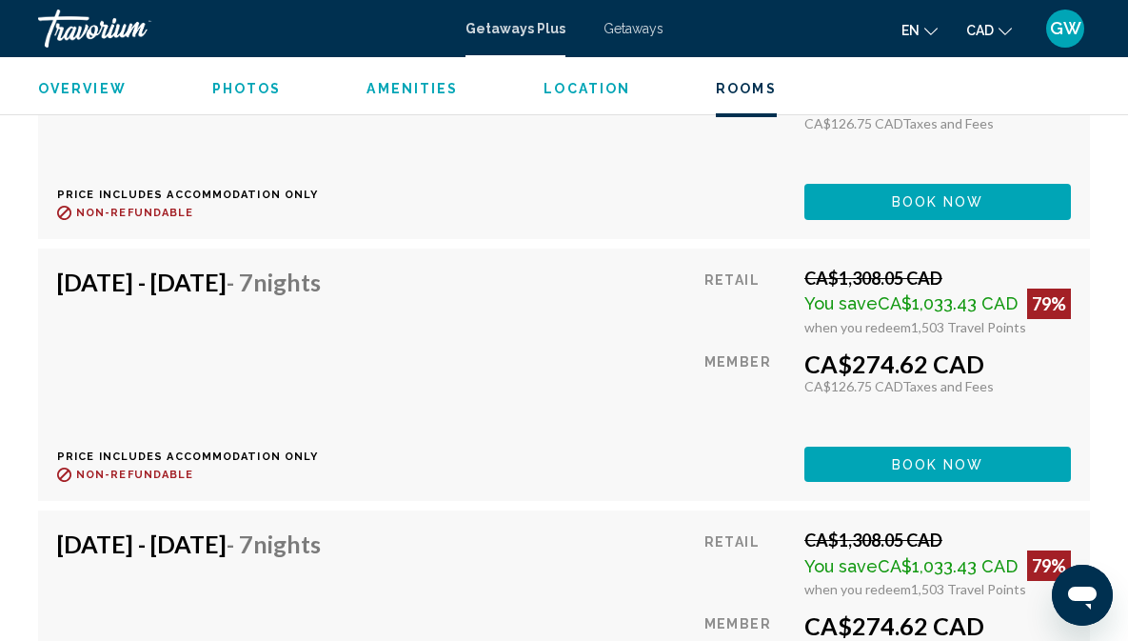
scroll to position [4317, 0]
